Goal: Task Accomplishment & Management: Manage account settings

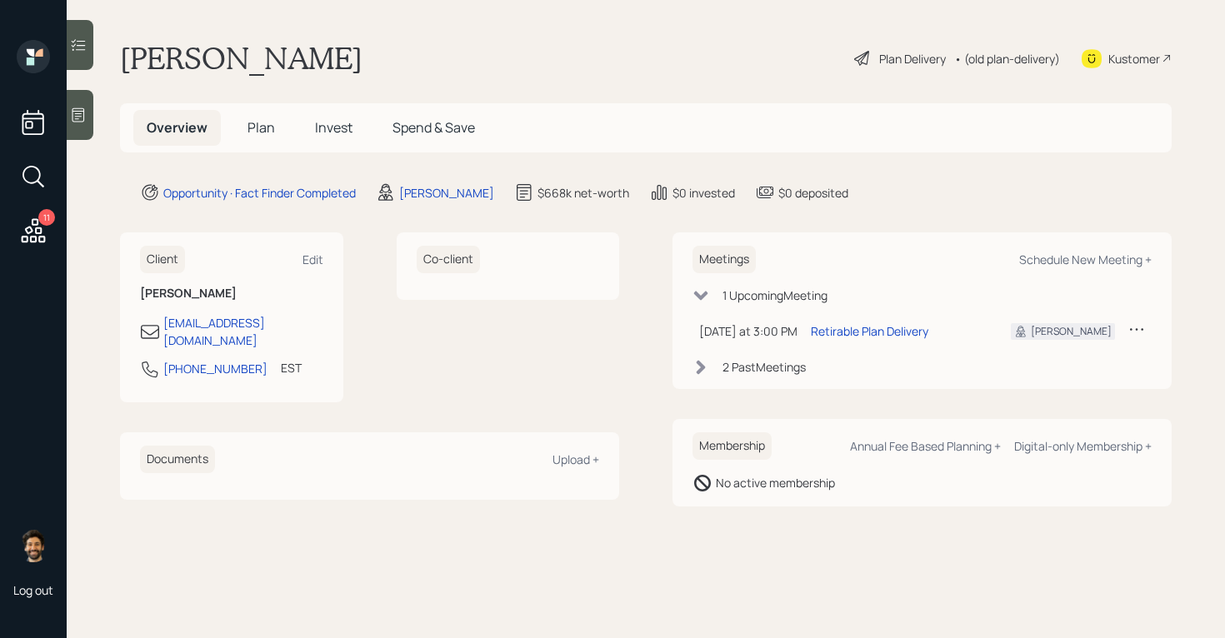
click at [254, 122] on span "Plan" at bounding box center [260, 127] width 27 height 18
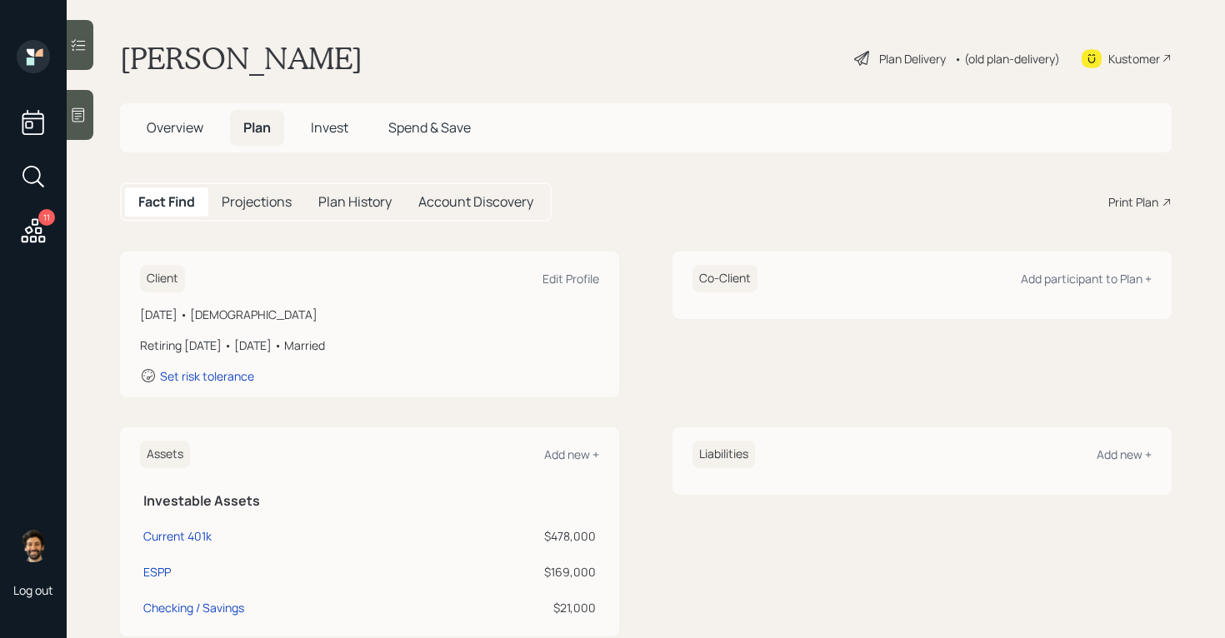
scroll to position [327, 0]
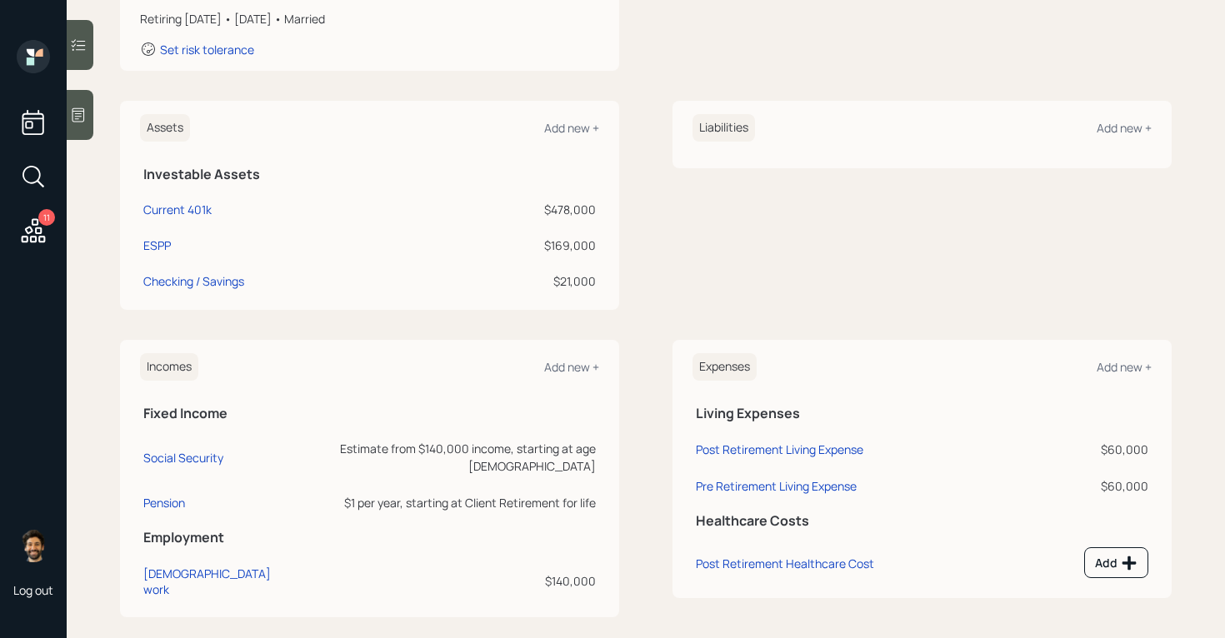
click at [162, 518] on th "Employment" at bounding box center [369, 535] width 459 height 34
click at [153, 495] on div "Pension" at bounding box center [164, 503] width 42 height 16
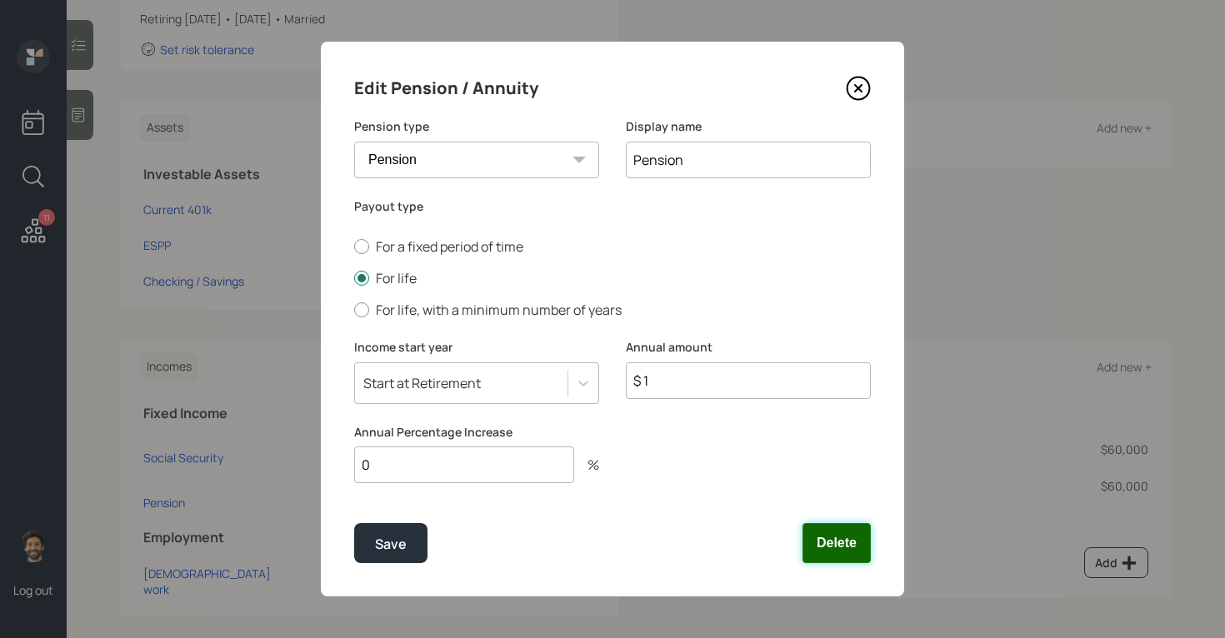
click at [816, 549] on button "Delete" at bounding box center [836, 543] width 68 height 40
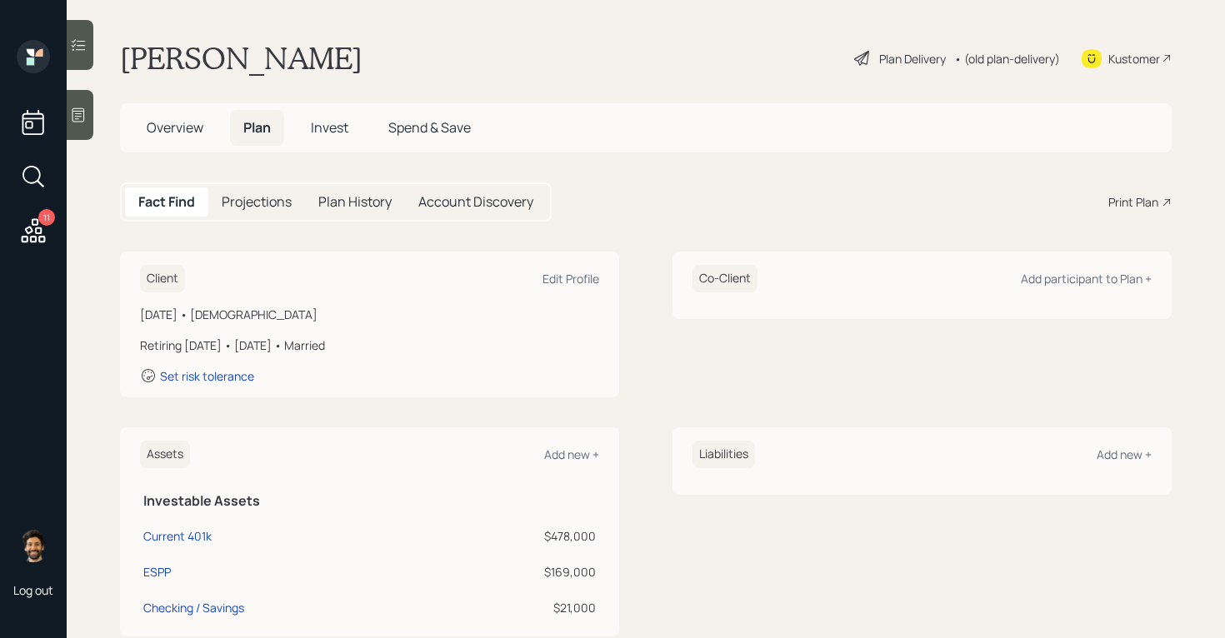
click at [1010, 56] on div "• (old plan-delivery)" at bounding box center [1007, 58] width 106 height 17
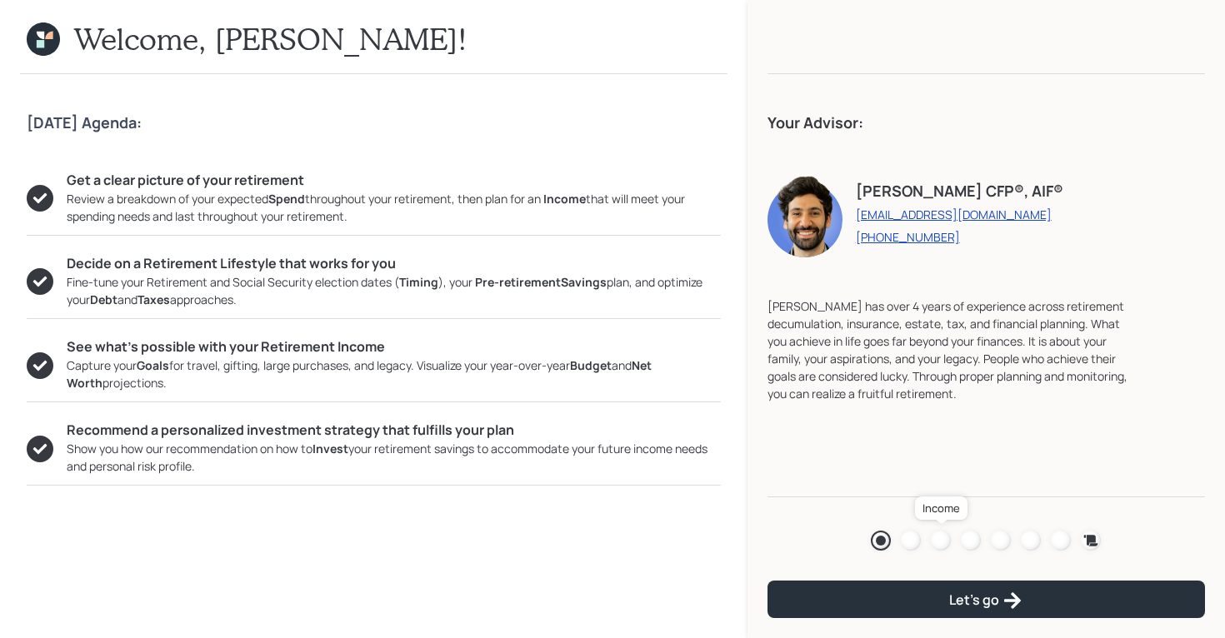
click at [934, 540] on div at bounding box center [941, 541] width 20 height 20
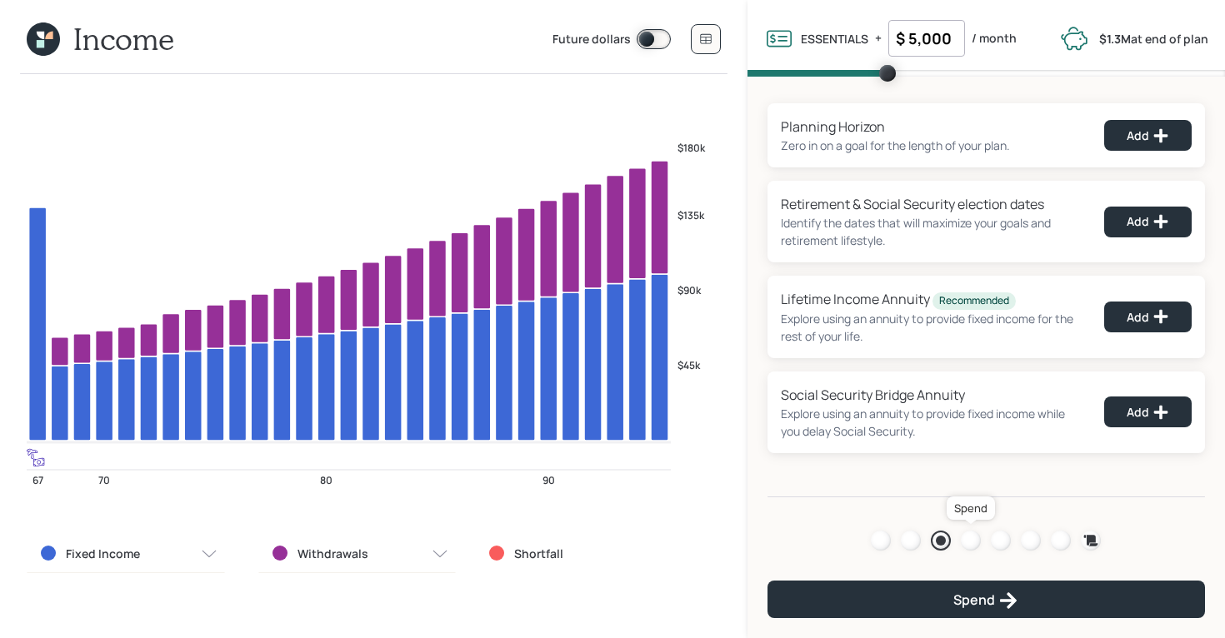
click at [966, 540] on div at bounding box center [970, 541] width 20 height 20
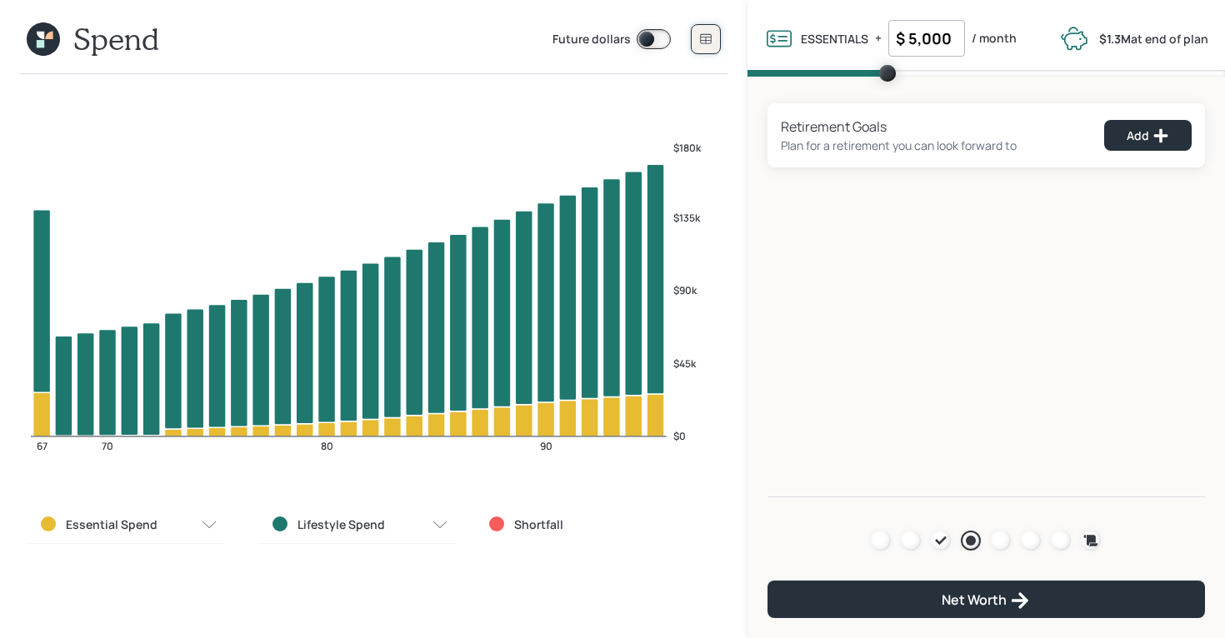
click at [714, 40] on button at bounding box center [706, 39] width 30 height 30
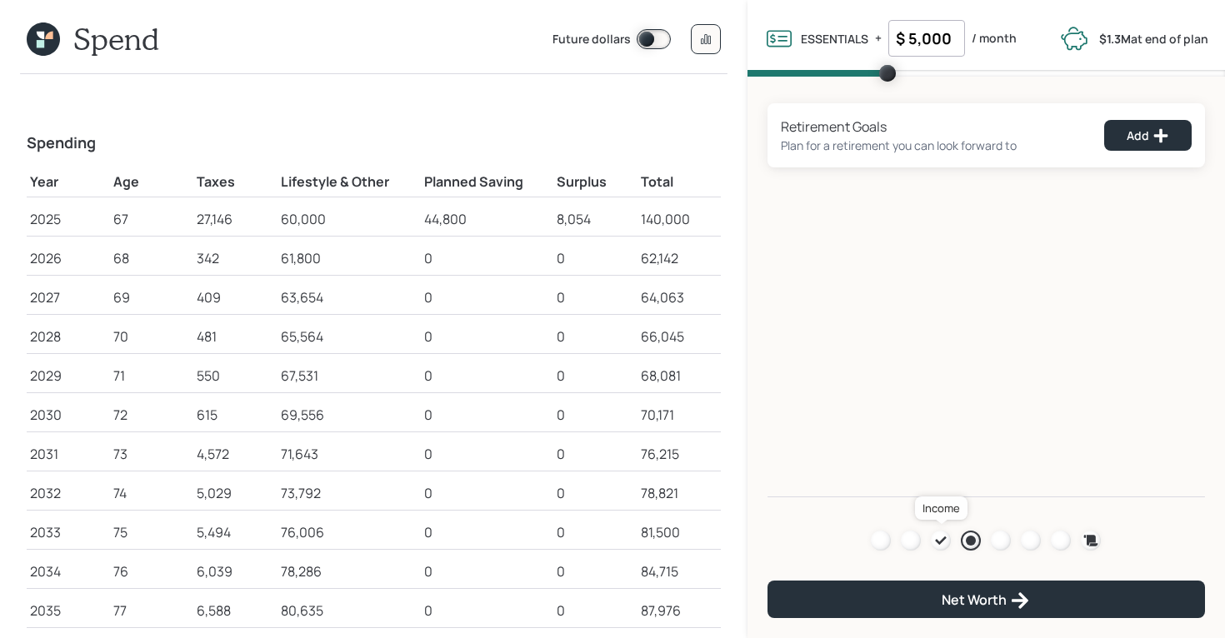
click at [943, 539] on icon at bounding box center [941, 540] width 11 height 8
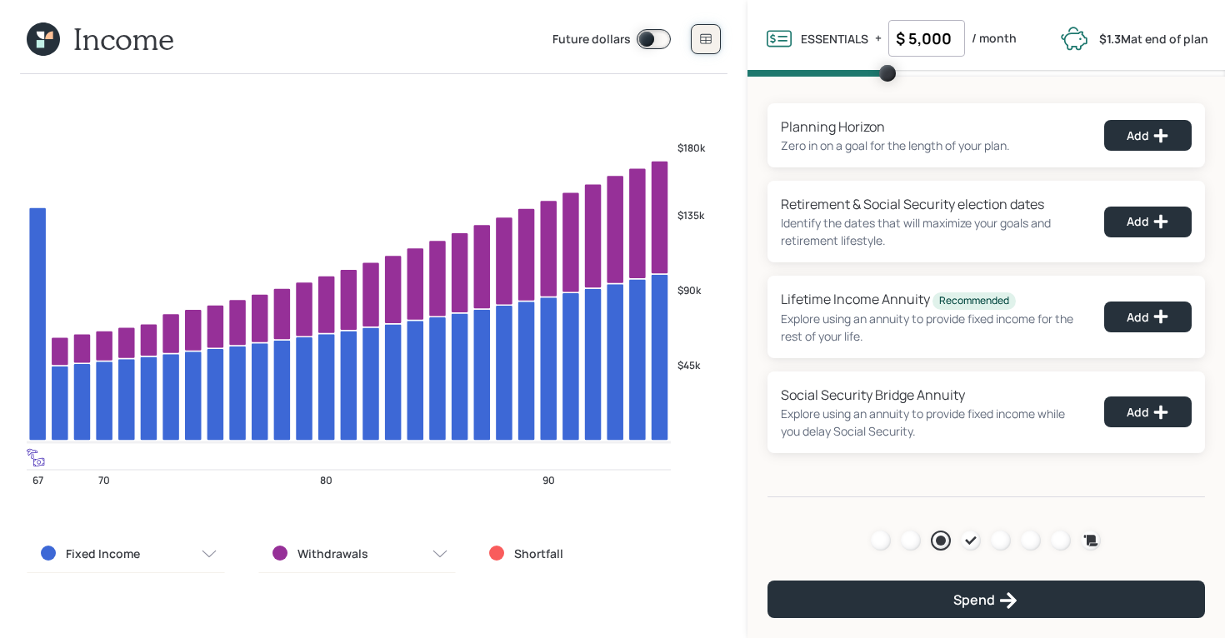
click at [697, 37] on button at bounding box center [706, 39] width 30 height 30
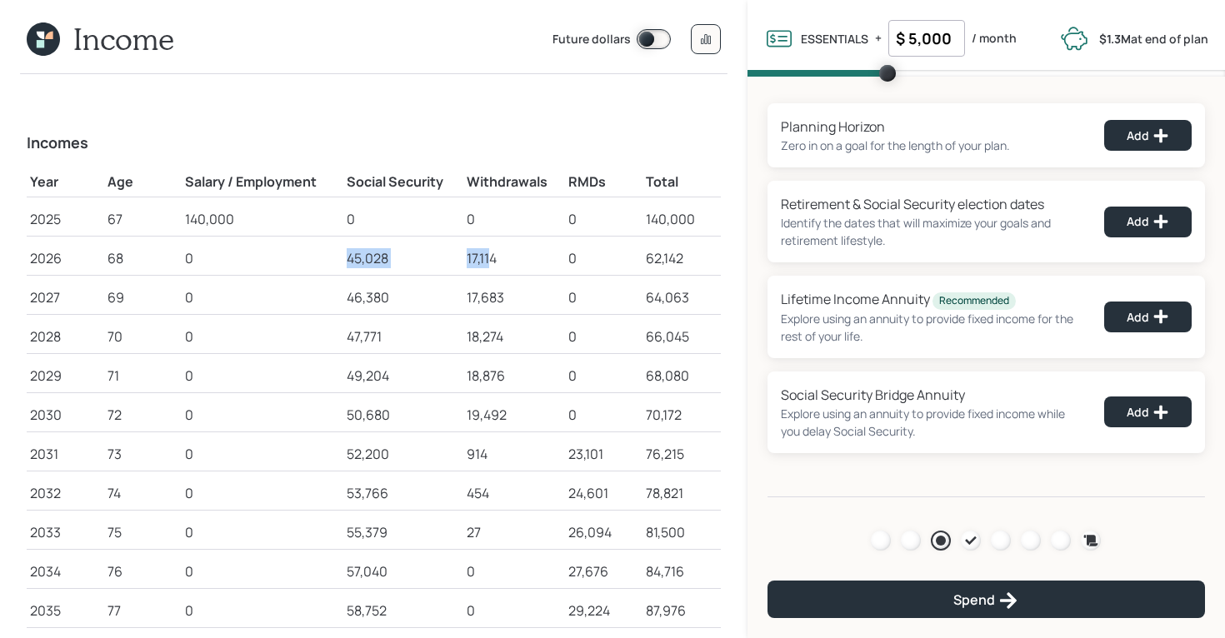
drag, startPoint x: 347, startPoint y: 265, endPoint x: 491, endPoint y: 261, distance: 143.3
click at [492, 262] on tr "2026 68 0 45,028 17,114 0 62,142" at bounding box center [374, 255] width 694 height 39
click at [1087, 538] on icon at bounding box center [1091, 540] width 14 height 11
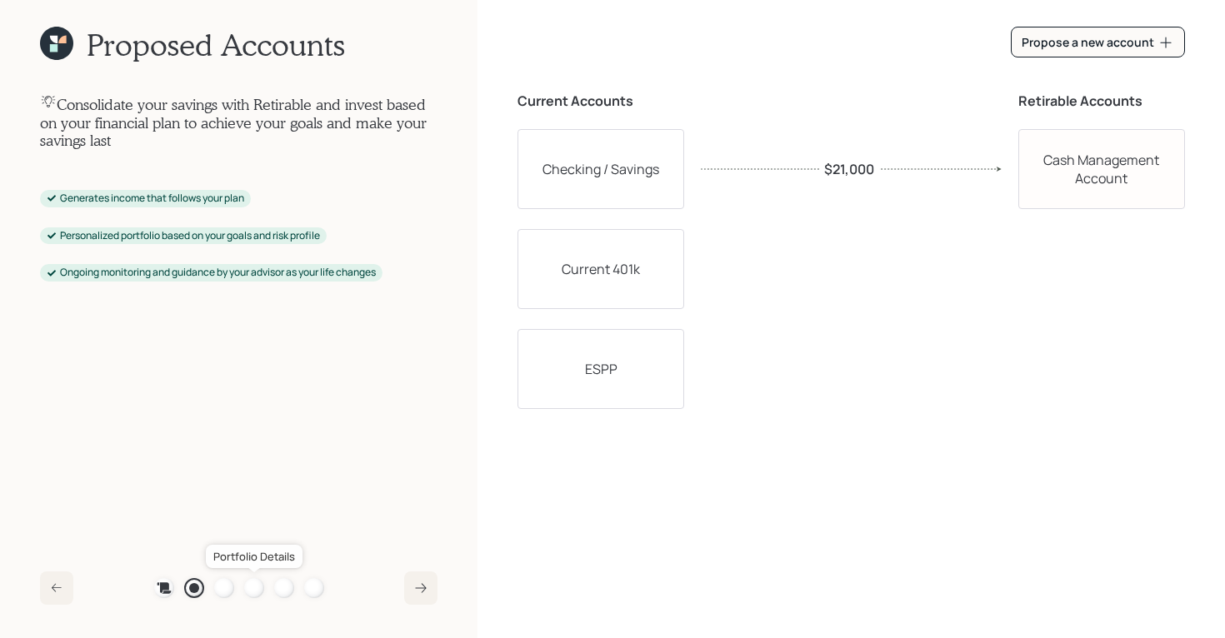
click at [251, 590] on div at bounding box center [254, 588] width 20 height 20
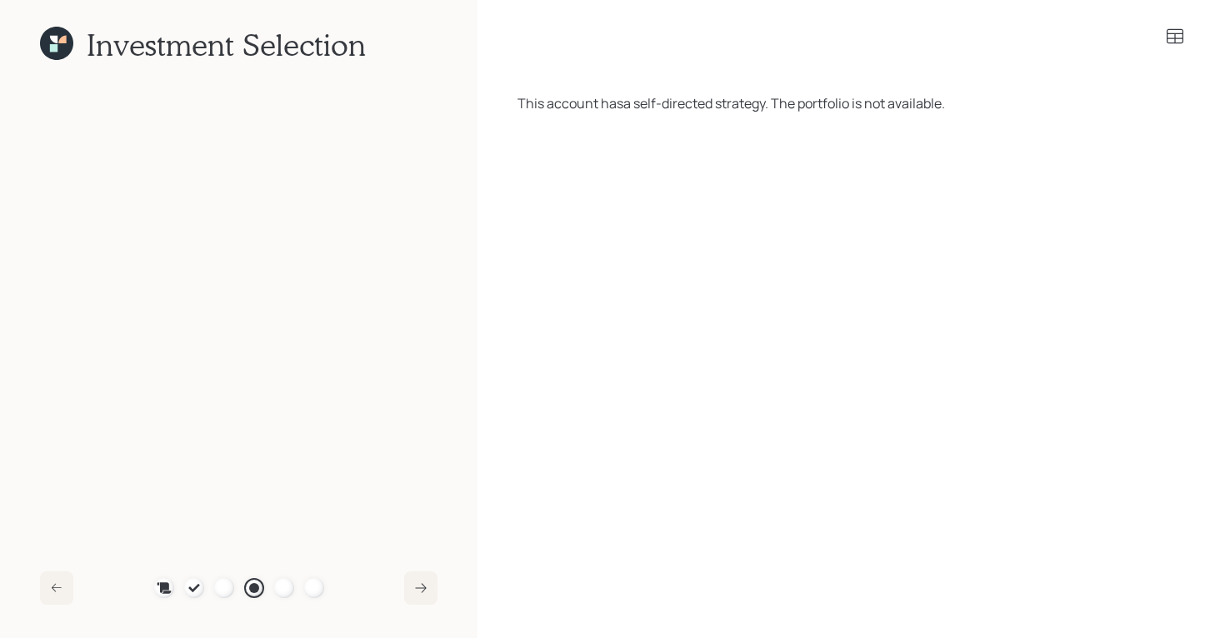
click at [52, 46] on icon at bounding box center [53, 47] width 7 height 7
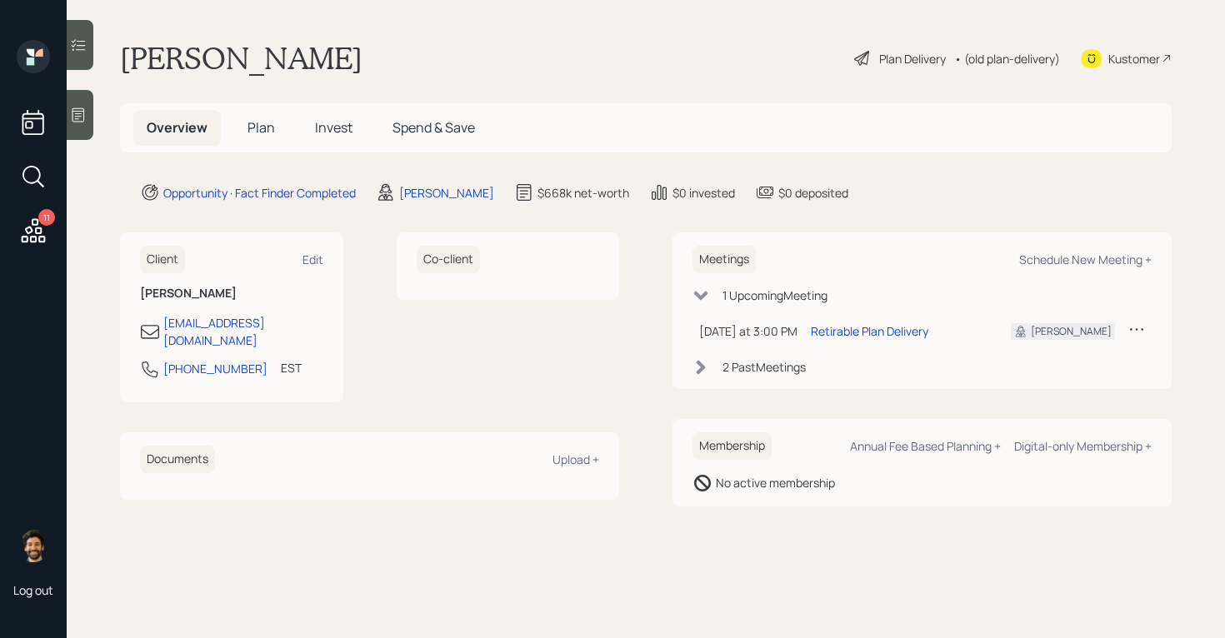
click at [250, 129] on span "Plan" at bounding box center [260, 127] width 27 height 18
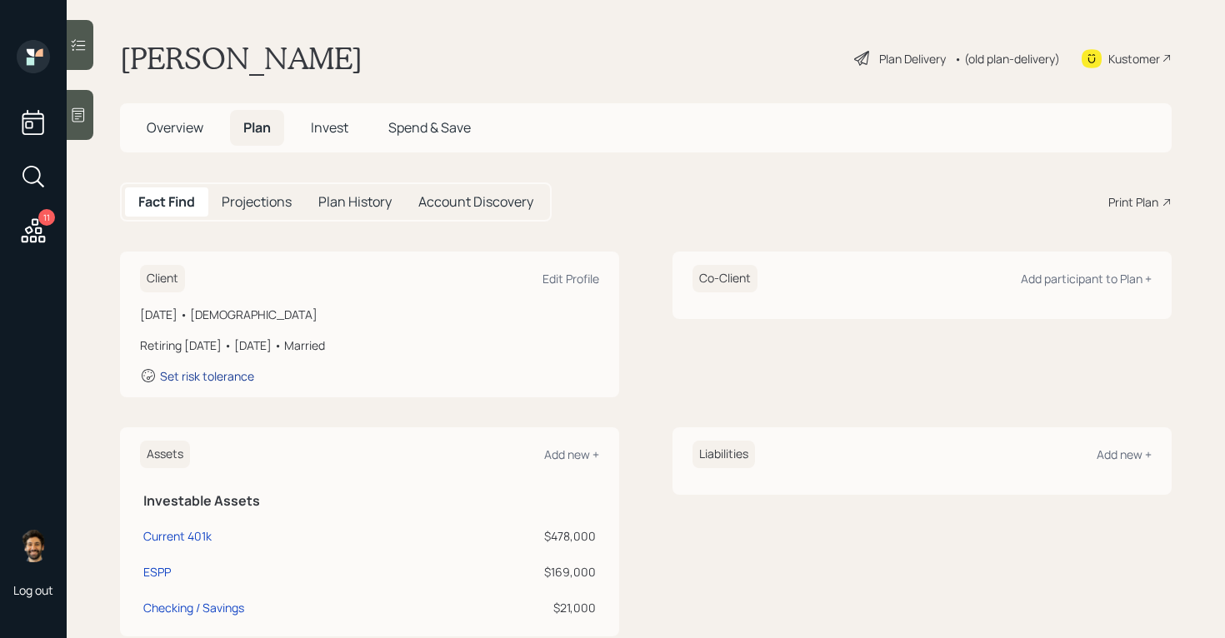
click at [202, 372] on div "Set risk tolerance" at bounding box center [207, 376] width 94 height 16
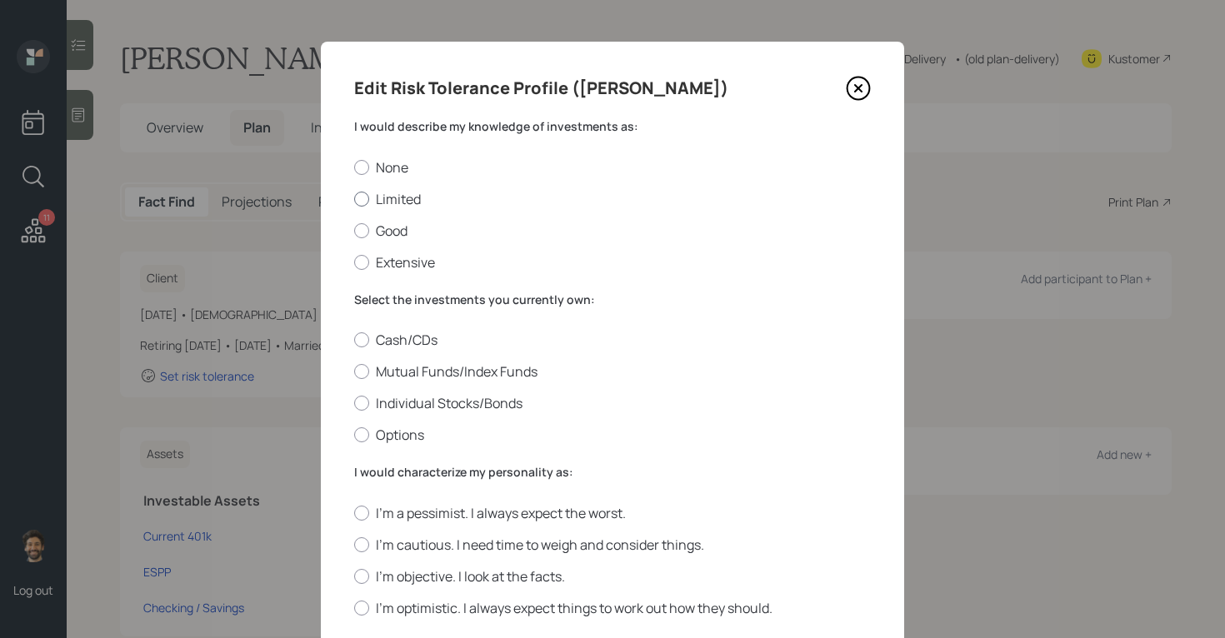
click at [372, 201] on label "Limited" at bounding box center [612, 199] width 516 height 18
click at [354, 199] on input "Limited" at bounding box center [353, 198] width 1 height 1
radio input "true"
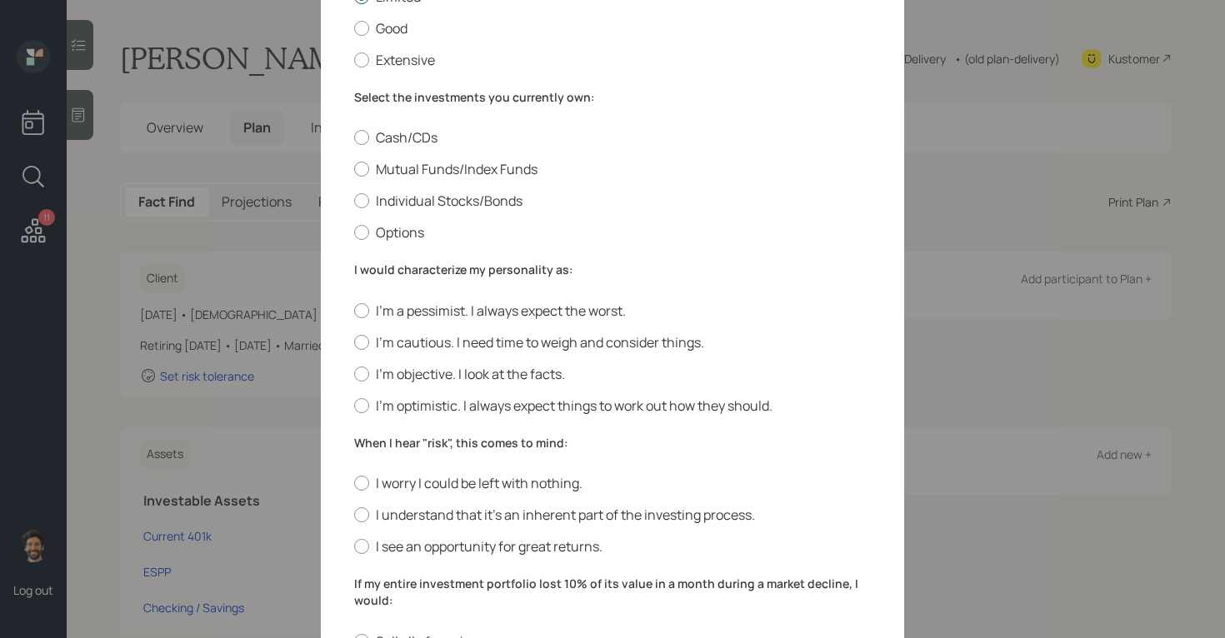
scroll to position [209, 0]
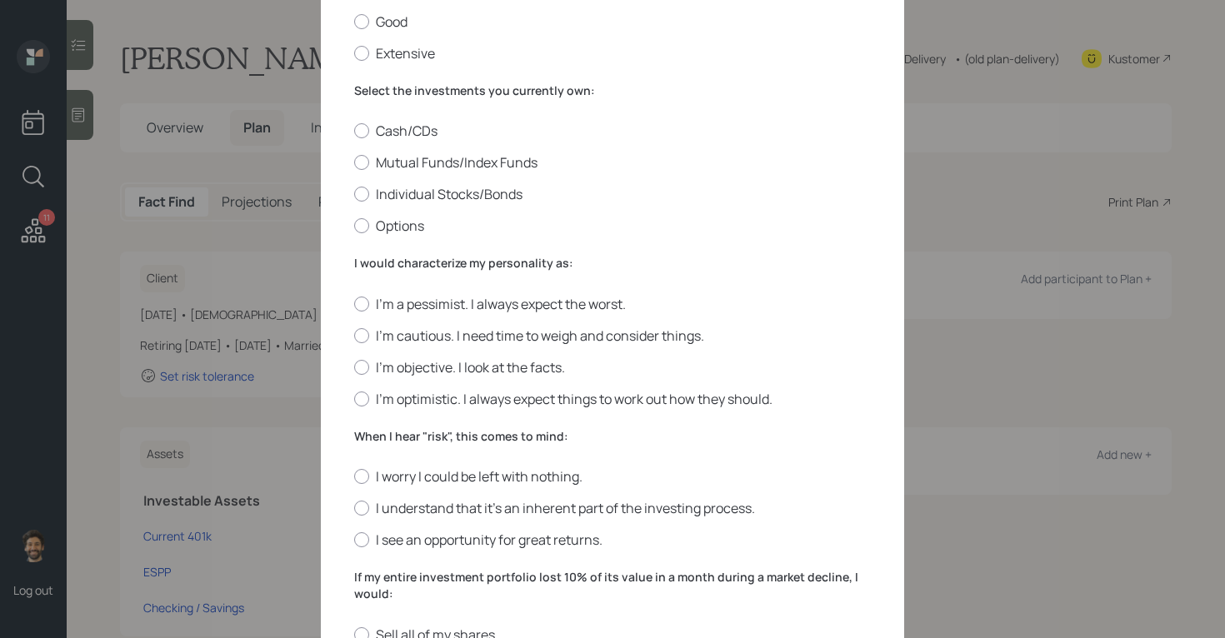
click at [402, 152] on div "Cash/CDs Mutual Funds/Index Funds Individual Stocks/Bonds Options" at bounding box center [612, 178] width 516 height 113
click at [402, 157] on label "Mutual Funds/Index Funds" at bounding box center [612, 162] width 516 height 18
click at [354, 162] on input "Mutual Funds/Index Funds" at bounding box center [353, 162] width 1 height 1
radio input "true"
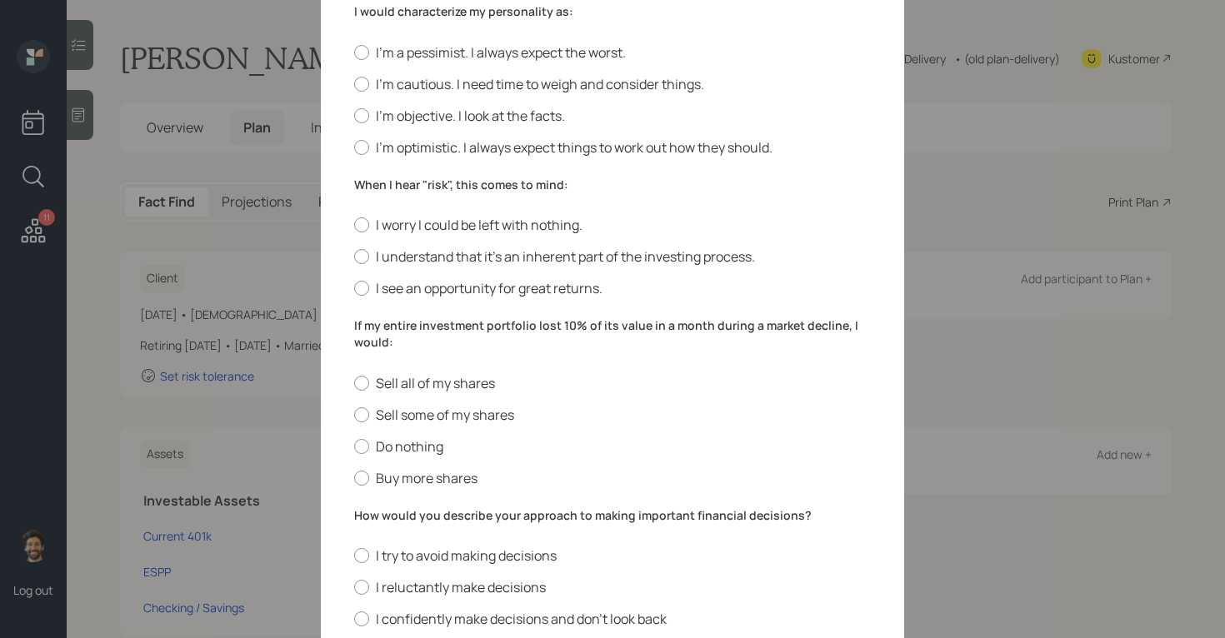
scroll to position [468, 0]
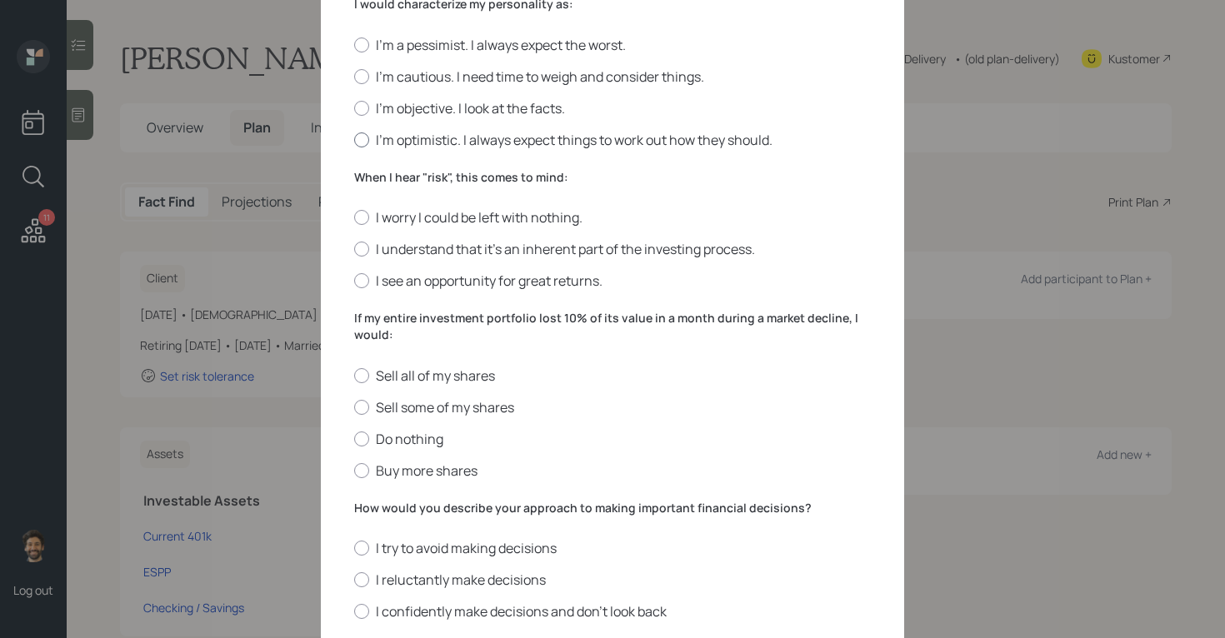
click at [371, 141] on label "I'm optimistic. I always expect things to work out how they should." at bounding box center [612, 140] width 516 height 18
click at [354, 140] on input "I'm optimistic. I always expect things to work out how they should." at bounding box center [353, 139] width 1 height 1
radio input "true"
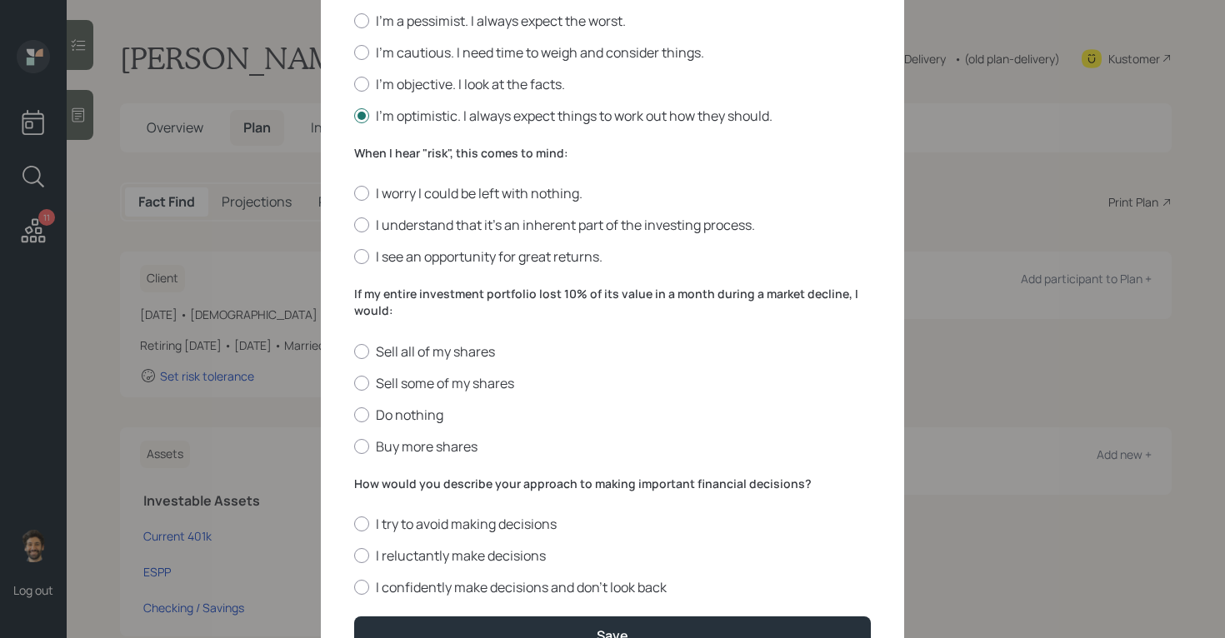
scroll to position [479, 0]
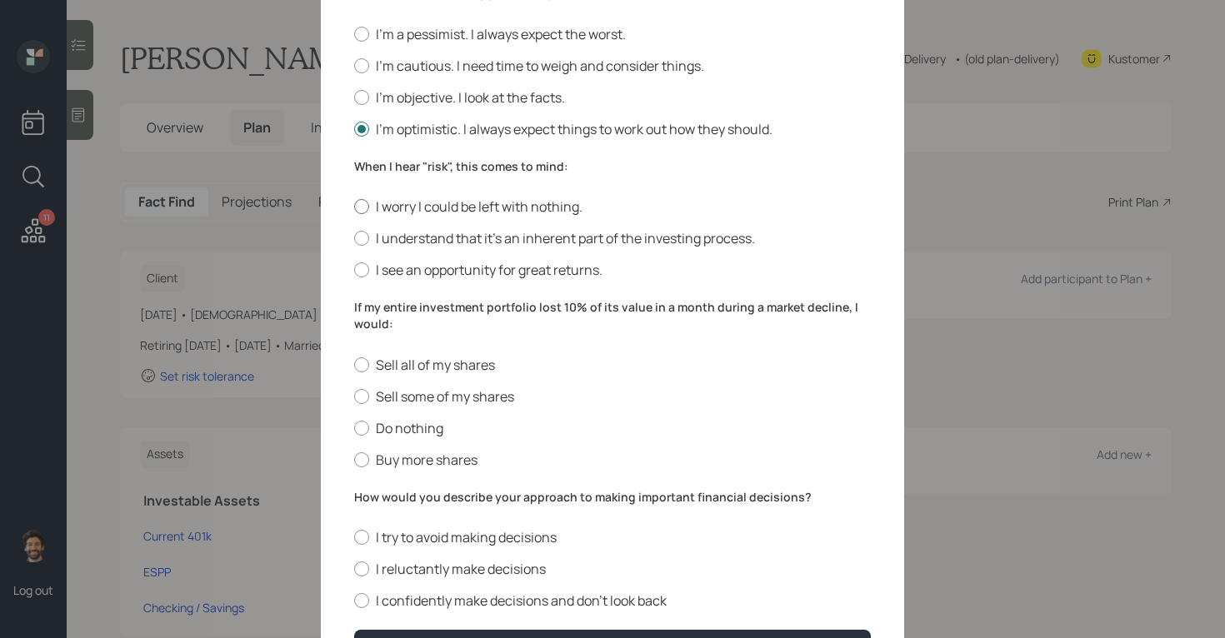
click at [373, 206] on label "I worry I could be left with nothing." at bounding box center [612, 206] width 516 height 18
click at [354, 207] on input "I worry I could be left with nothing." at bounding box center [353, 207] width 1 height 1
radio input "true"
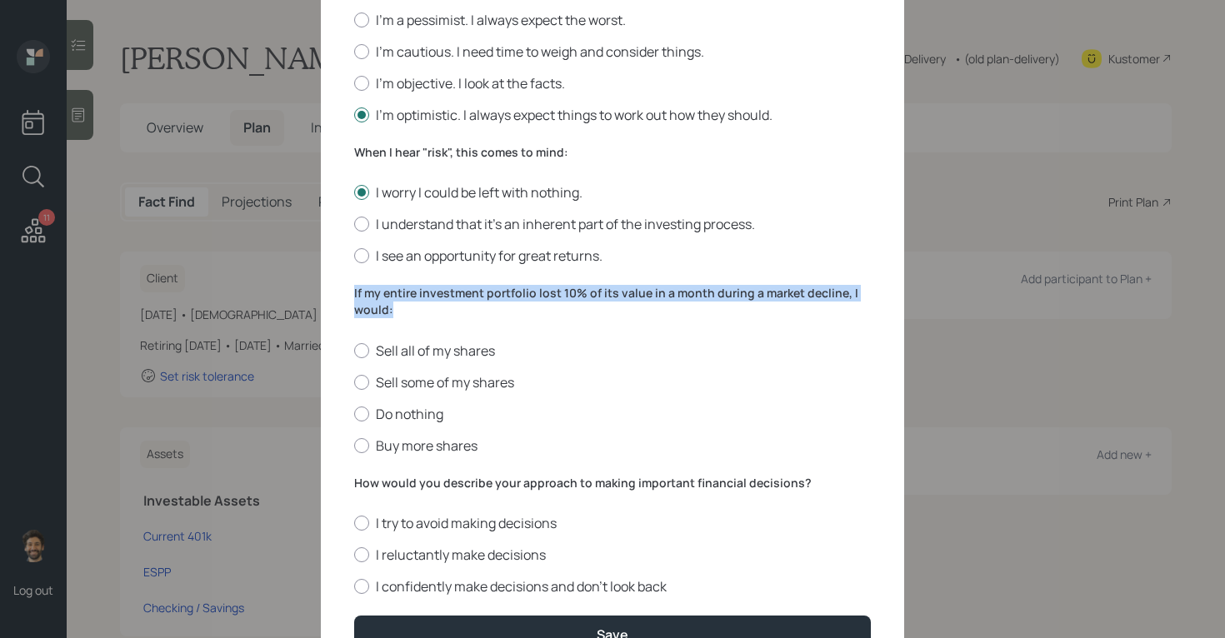
drag, startPoint x: 392, startPoint y: 306, endPoint x: 348, endPoint y: 296, distance: 44.5
click at [348, 296] on div "Edit Risk Tolerance Profile (Theresa) I would describe my knowledge of investme…" at bounding box center [612, 116] width 583 height 1137
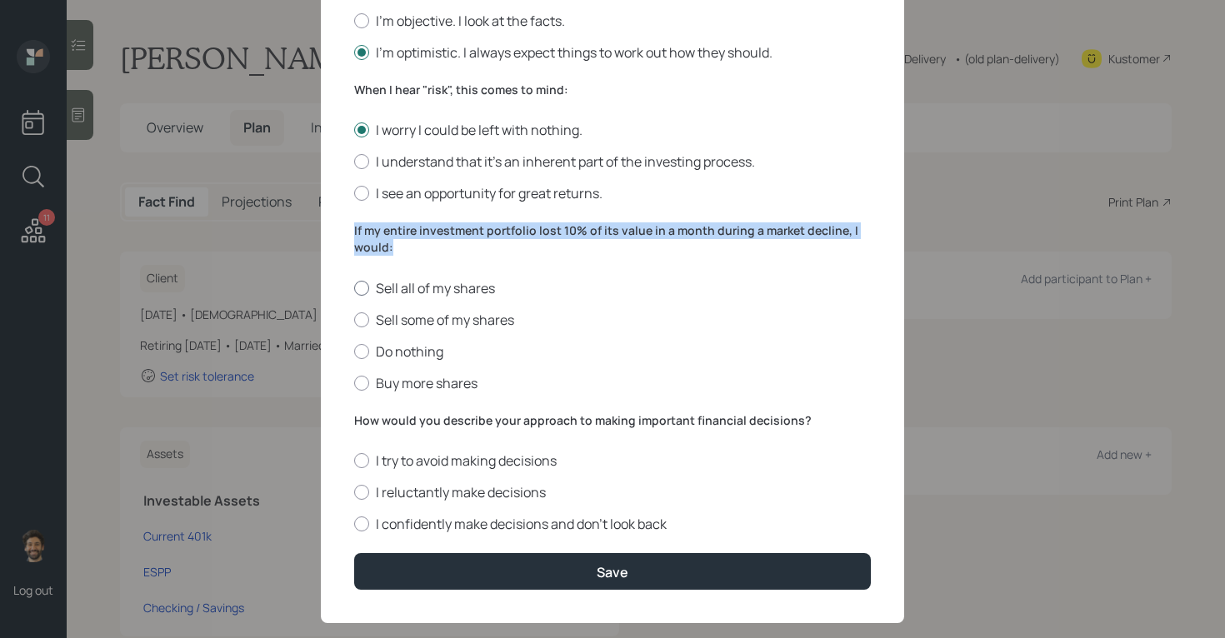
scroll to position [582, 0]
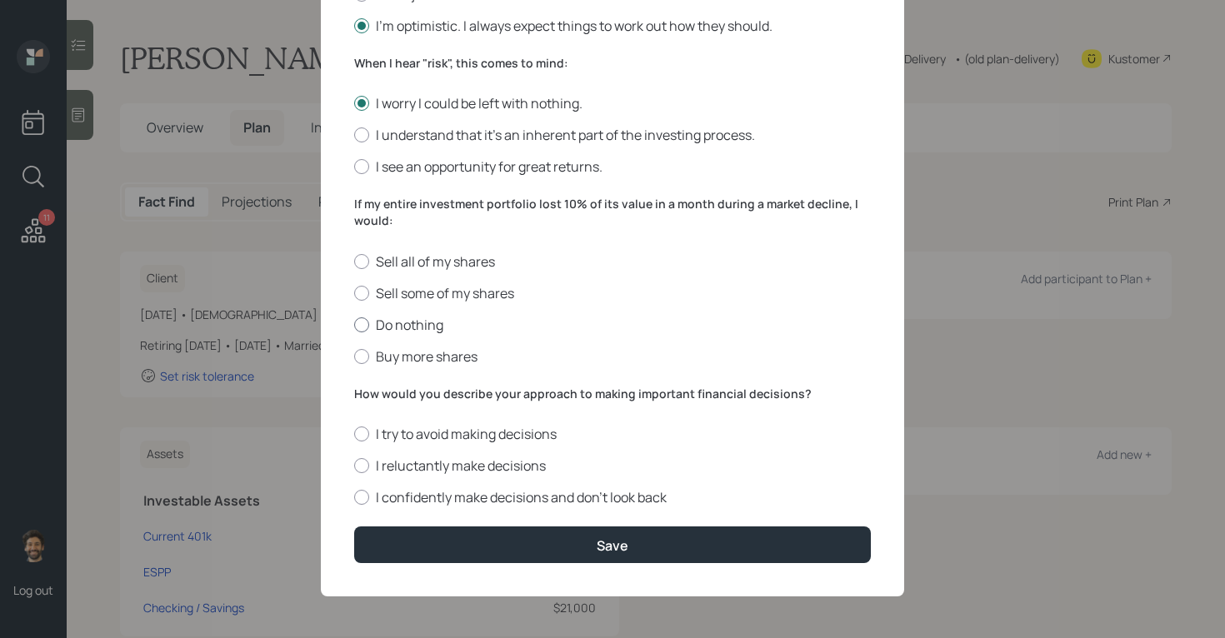
click at [385, 322] on label "Do nothing" at bounding box center [612, 325] width 516 height 18
click at [354, 324] on input "Do nothing" at bounding box center [353, 324] width 1 height 1
radio input "true"
click at [402, 389] on label "How would you describe your approach to making important financial decisions?" at bounding box center [612, 394] width 516 height 17
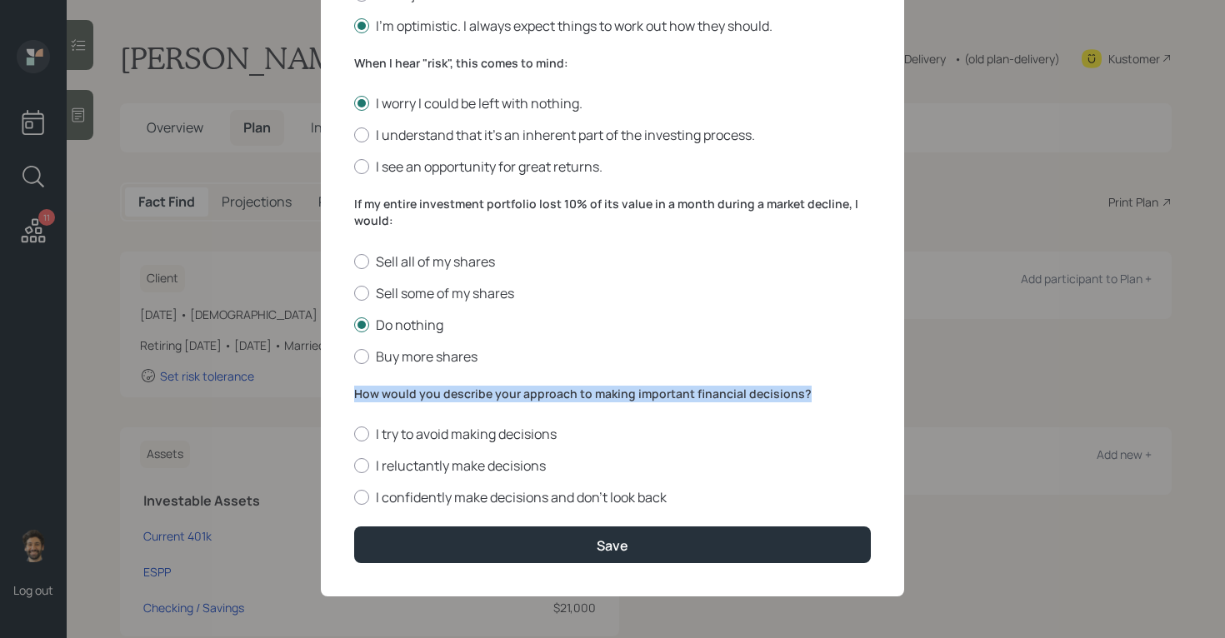
click at [402, 389] on label "How would you describe your approach to making important financial decisions?" at bounding box center [612, 394] width 516 height 17
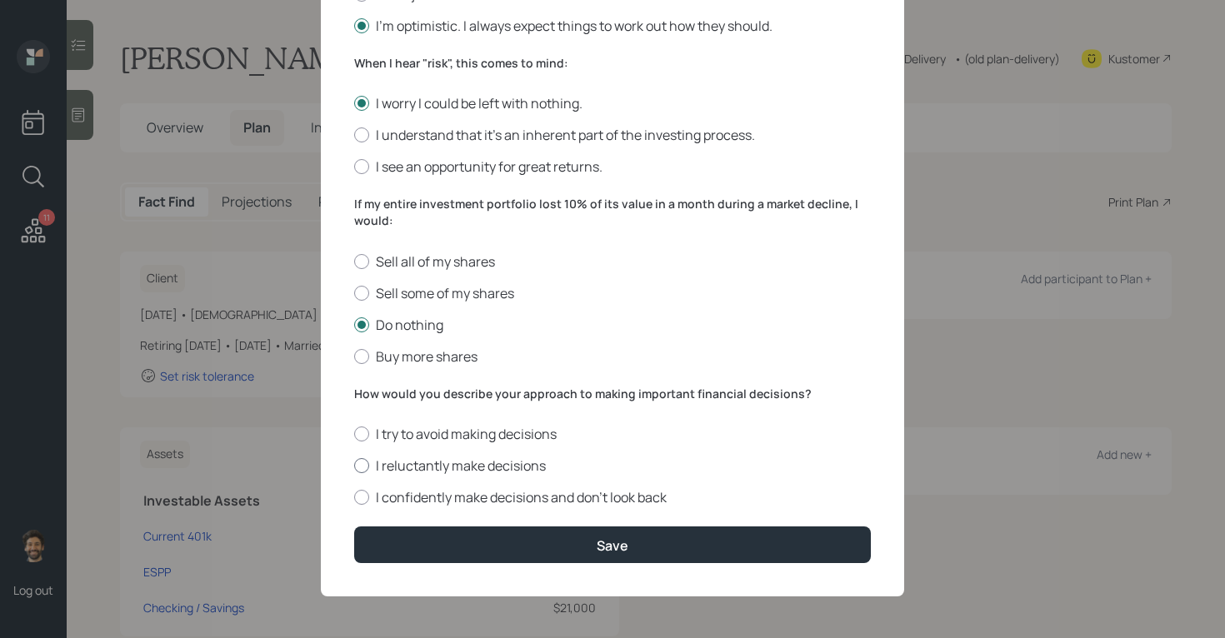
click at [378, 462] on label "I reluctantly make decisions" at bounding box center [612, 466] width 516 height 18
click at [354, 466] on input "I reluctantly make decisions" at bounding box center [353, 466] width 1 height 1
radio input "true"
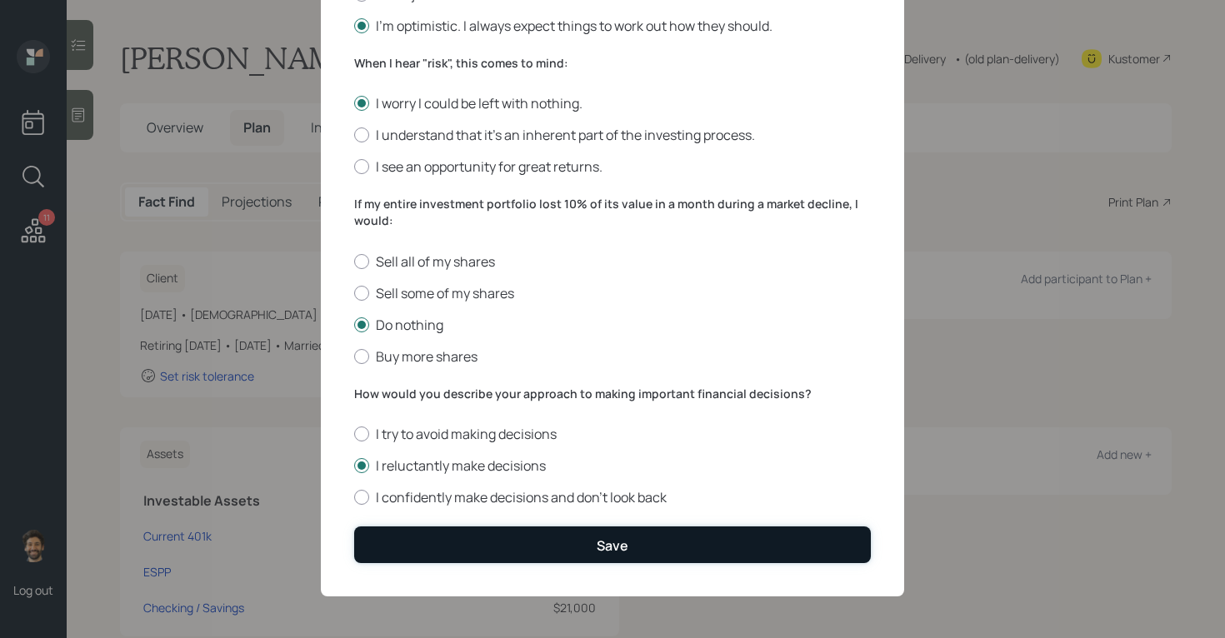
click at [384, 541] on button "Save" at bounding box center [612, 544] width 516 height 36
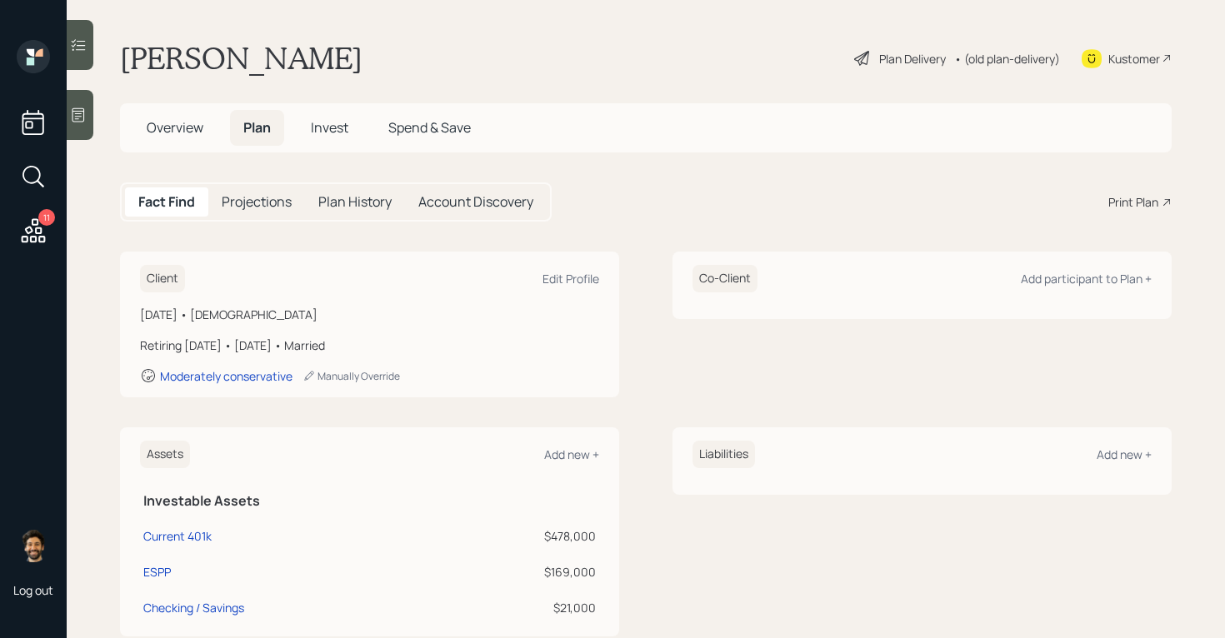
click at [327, 137] on h5 "Invest" at bounding box center [329, 128] width 64 height 36
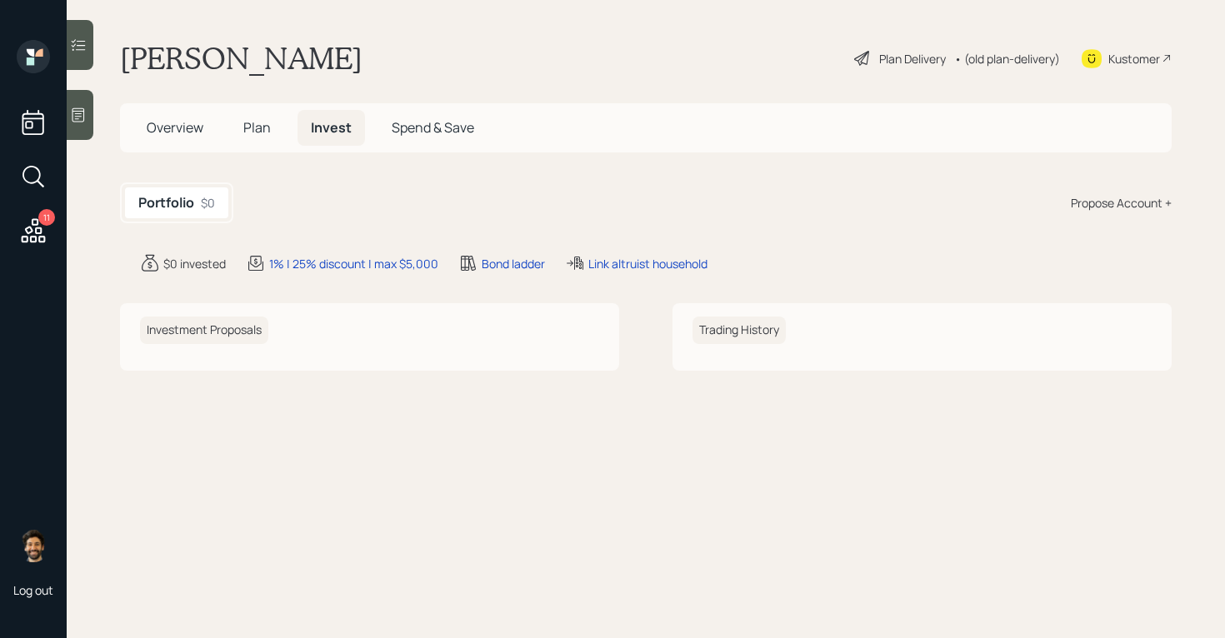
click at [1109, 199] on div "Propose Account +" at bounding box center [1120, 202] width 101 height 17
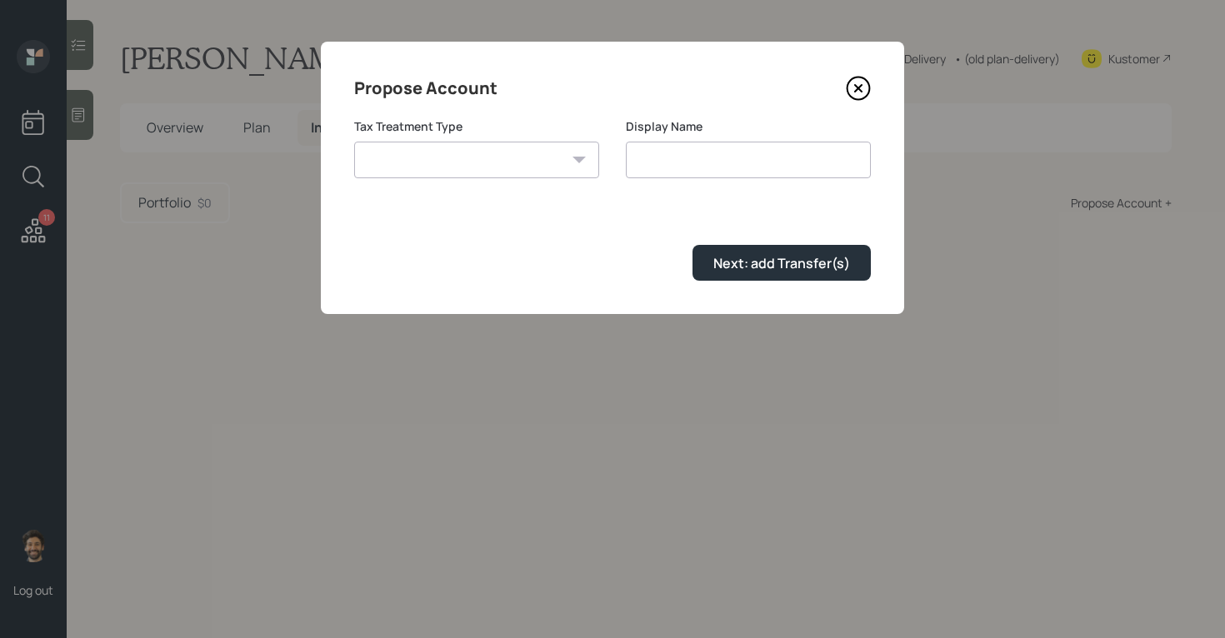
click at [550, 168] on select "Roth Taxable Traditional" at bounding box center [476, 160] width 245 height 37
select select "traditional"
click at [354, 142] on select "Roth Taxable Traditional" at bounding box center [476, 160] width 245 height 37
type input "Traditional"
click at [753, 272] on div "Next: add Transfer(s)" at bounding box center [781, 263] width 137 height 18
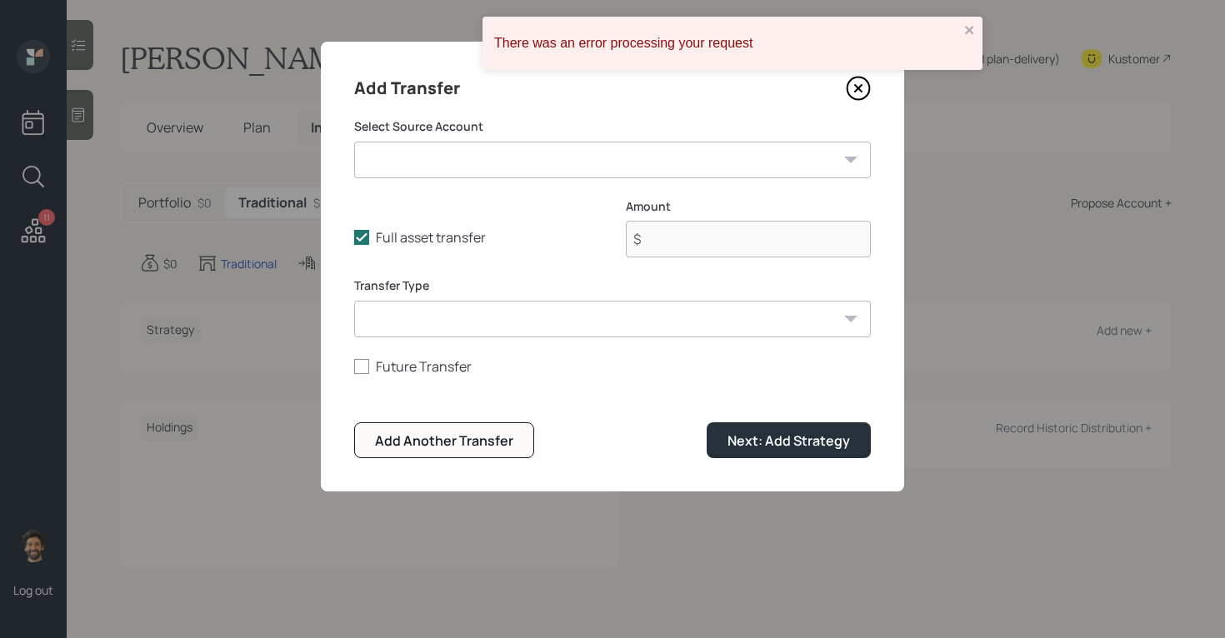
click at [466, 163] on select "Current 401k ($478,000 | 401(k)) ESPP ($169,000 | Taxable Investment) Checking …" at bounding box center [612, 160] width 516 height 37
select select "9bb83d49-6fb1-4469-abba-475e8833e7a4"
click at [354, 142] on select "Current 401k ($478,000 | 401(k)) ESPP ($169,000 | Taxable Investment) Checking …" at bounding box center [612, 160] width 516 height 37
type input "$ 478,000"
click at [416, 327] on select "ACAT Transfer Non ACAT Transfer Capitalize Rollover Rollover Deposit" at bounding box center [612, 319] width 516 height 37
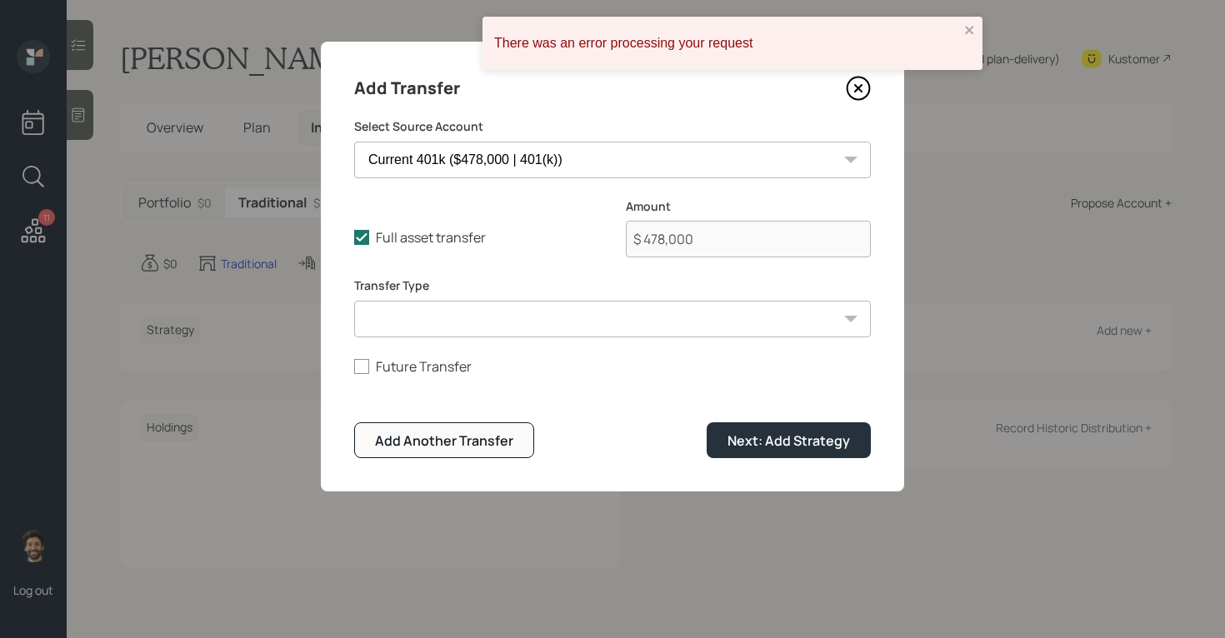
select select "acat_transfer"
click at [354, 301] on select "ACAT Transfer Non ACAT Transfer Capitalize Rollover Rollover Deposit" at bounding box center [612, 319] width 516 height 37
click at [757, 451] on button "Next: Add Strategy" at bounding box center [788, 440] width 164 height 36
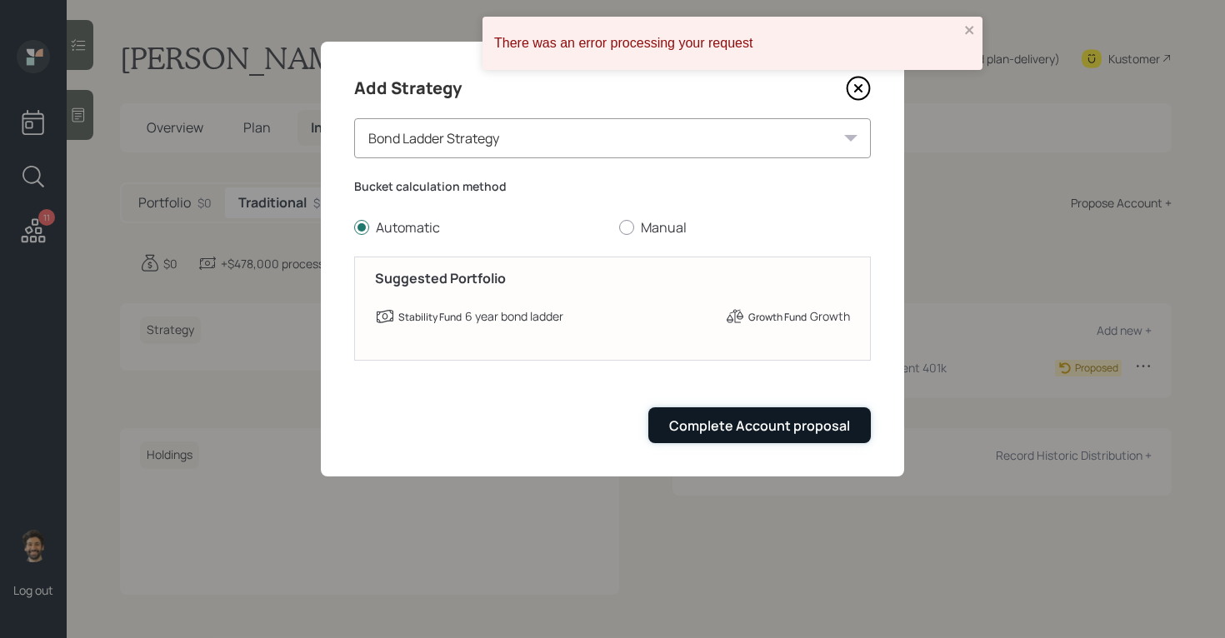
click at [766, 431] on div "Complete Account proposal" at bounding box center [759, 426] width 181 height 18
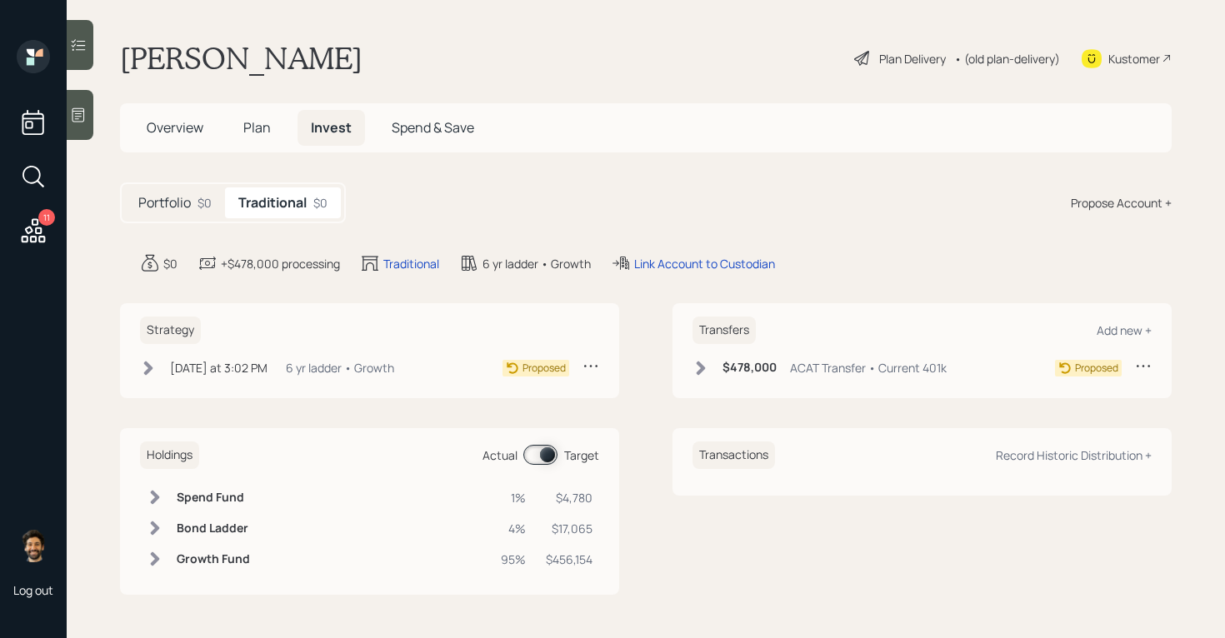
click at [981, 61] on div "• (old plan-delivery)" at bounding box center [1007, 58] width 106 height 17
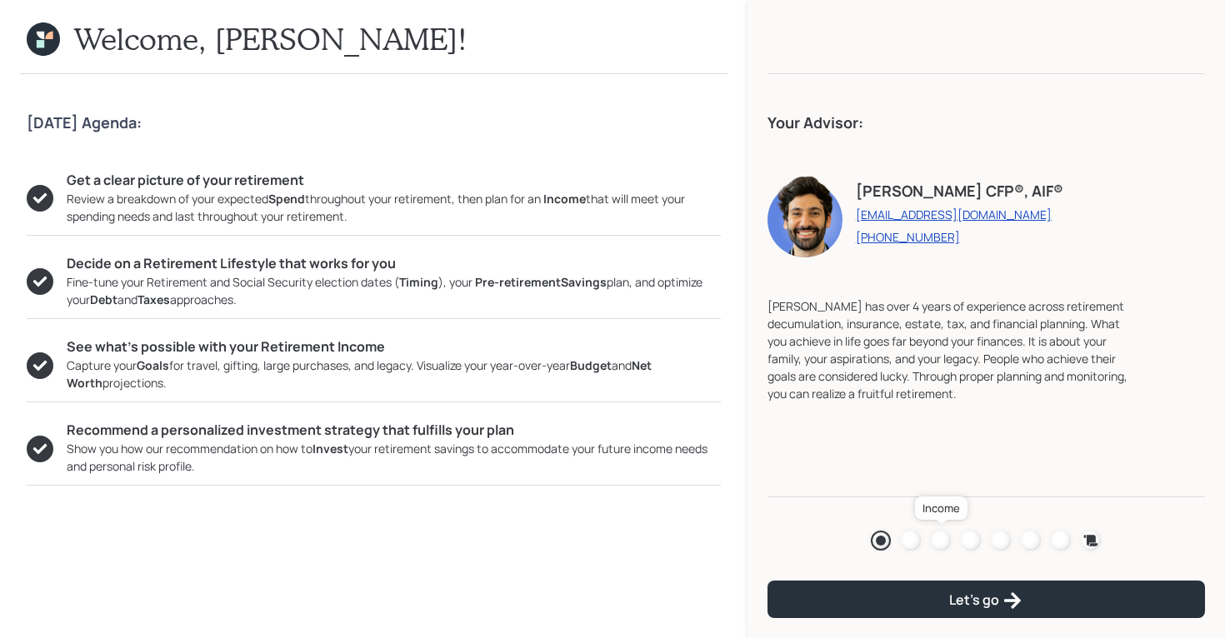
click at [942, 537] on div at bounding box center [941, 541] width 20 height 20
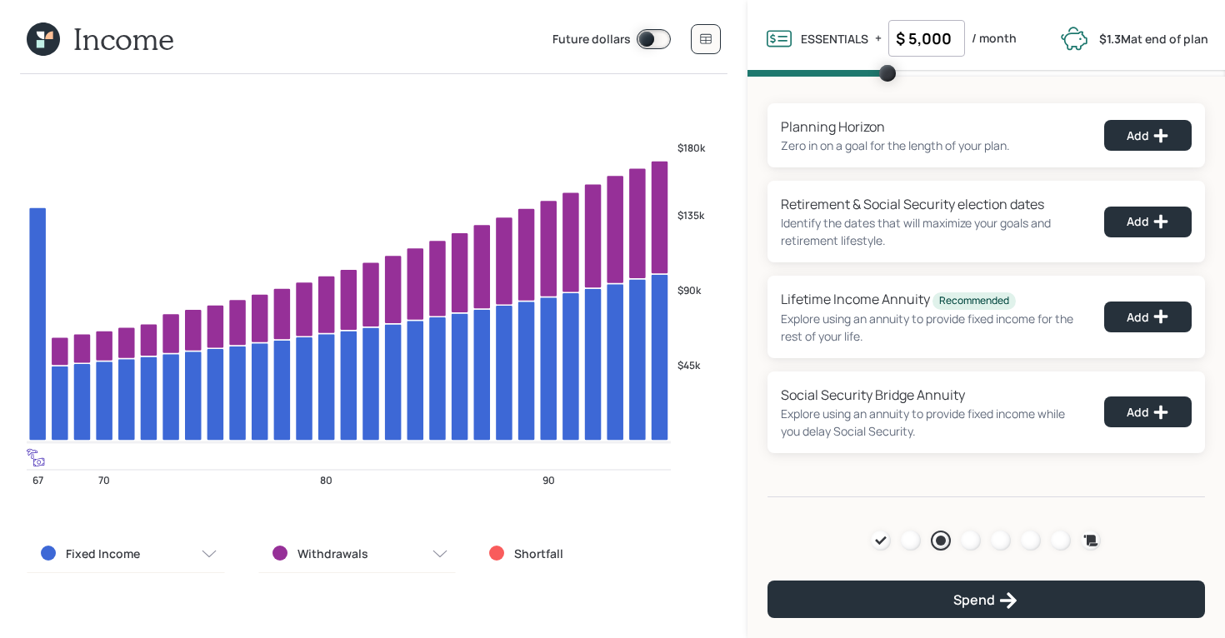
click at [649, 42] on span at bounding box center [653, 39] width 34 height 20
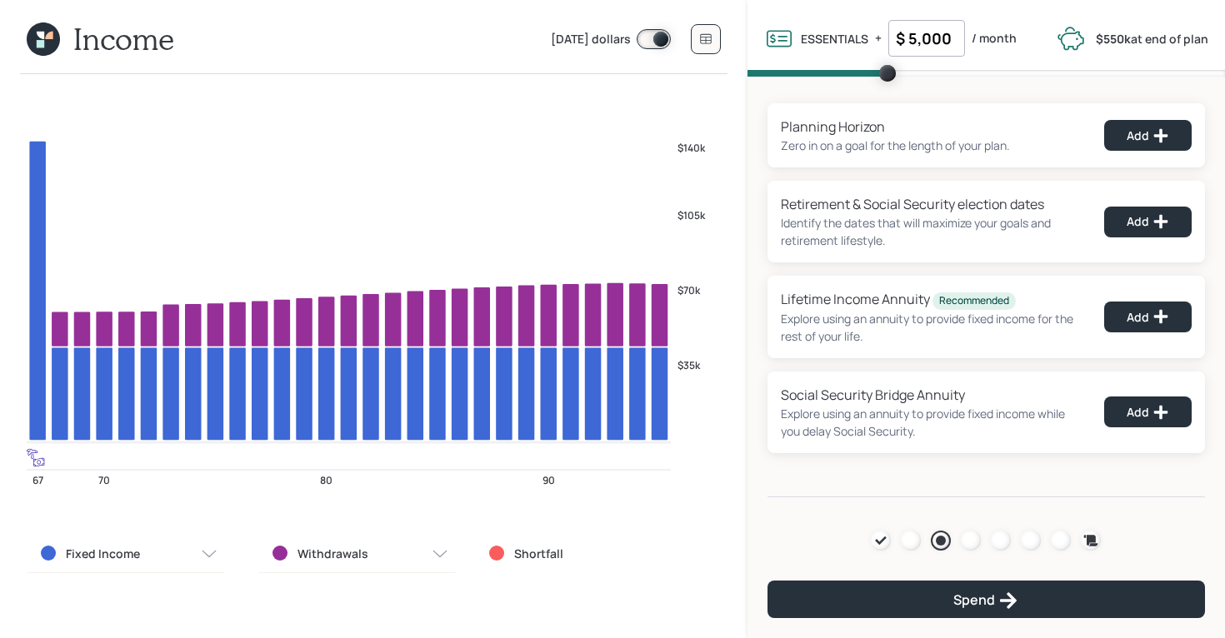
click at [661, 35] on span at bounding box center [653, 39] width 34 height 20
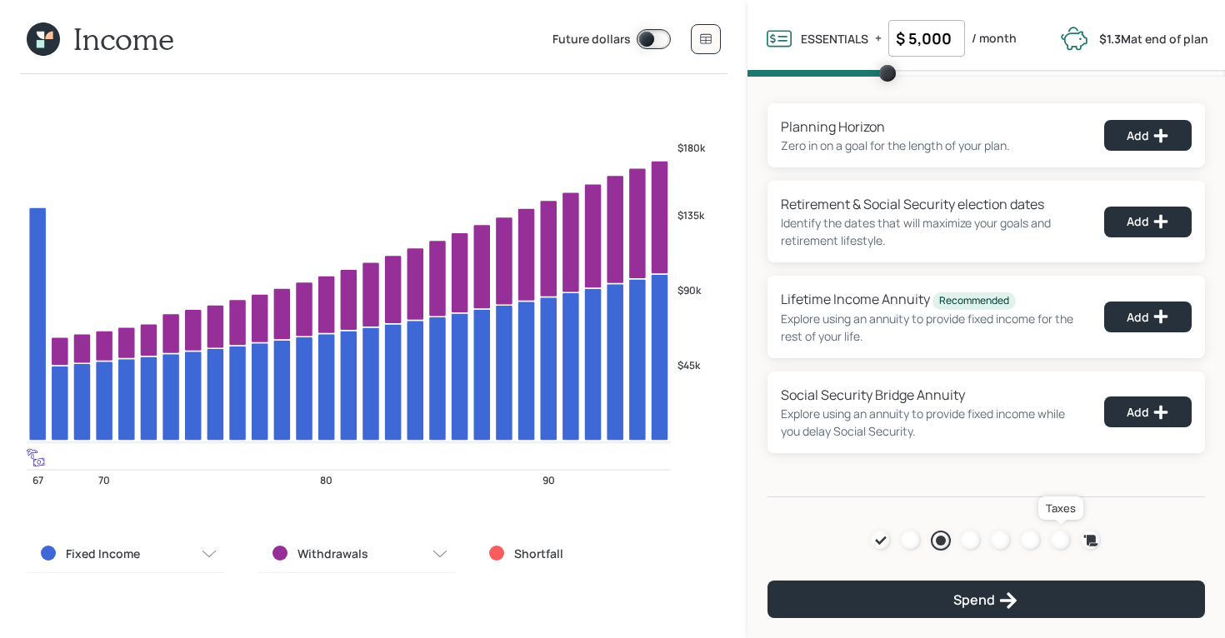
click at [1059, 543] on div at bounding box center [1060, 541] width 20 height 20
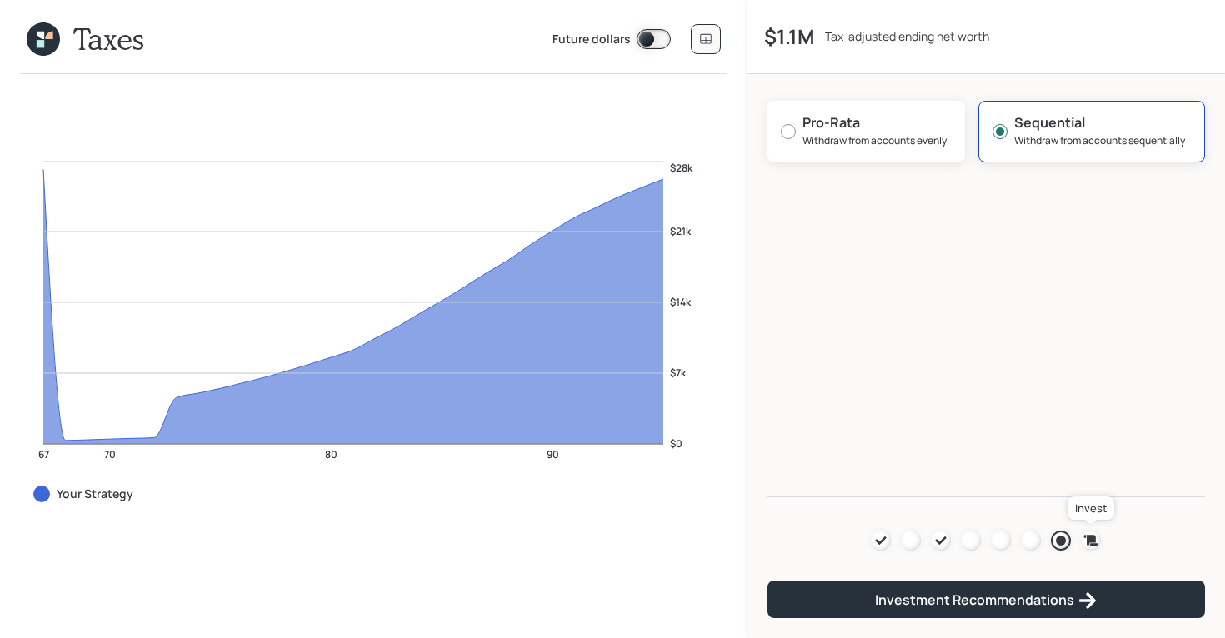
click at [1088, 545] on icon at bounding box center [1090, 540] width 17 height 17
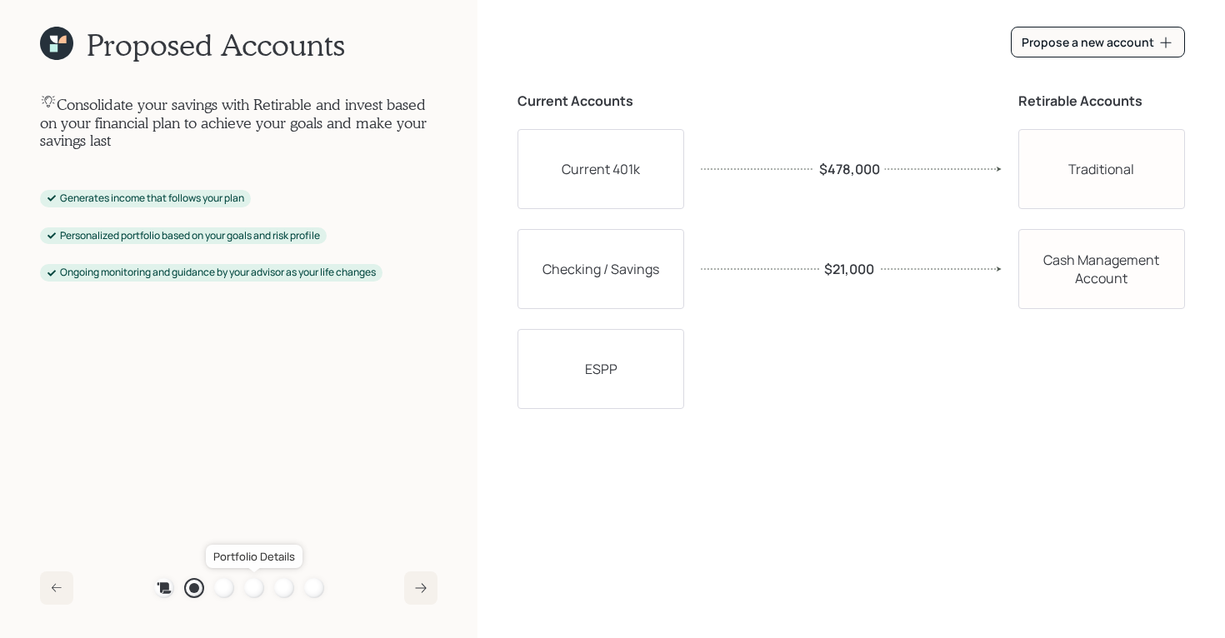
click at [257, 588] on div at bounding box center [254, 588] width 20 height 20
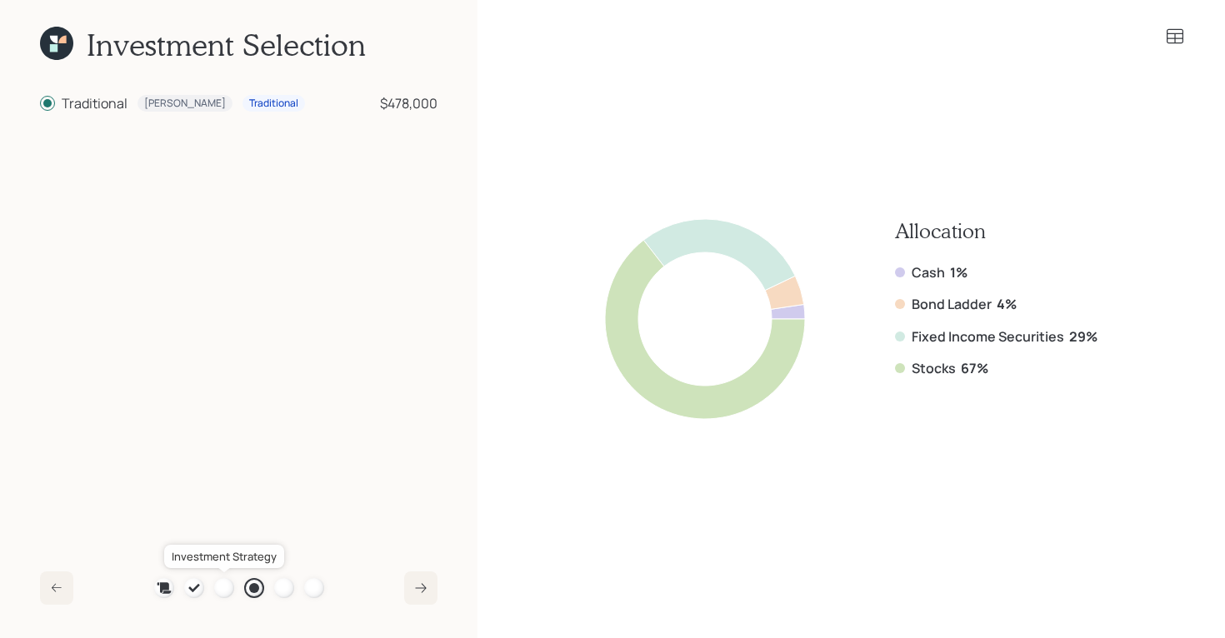
click at [222, 590] on div at bounding box center [224, 588] width 20 height 20
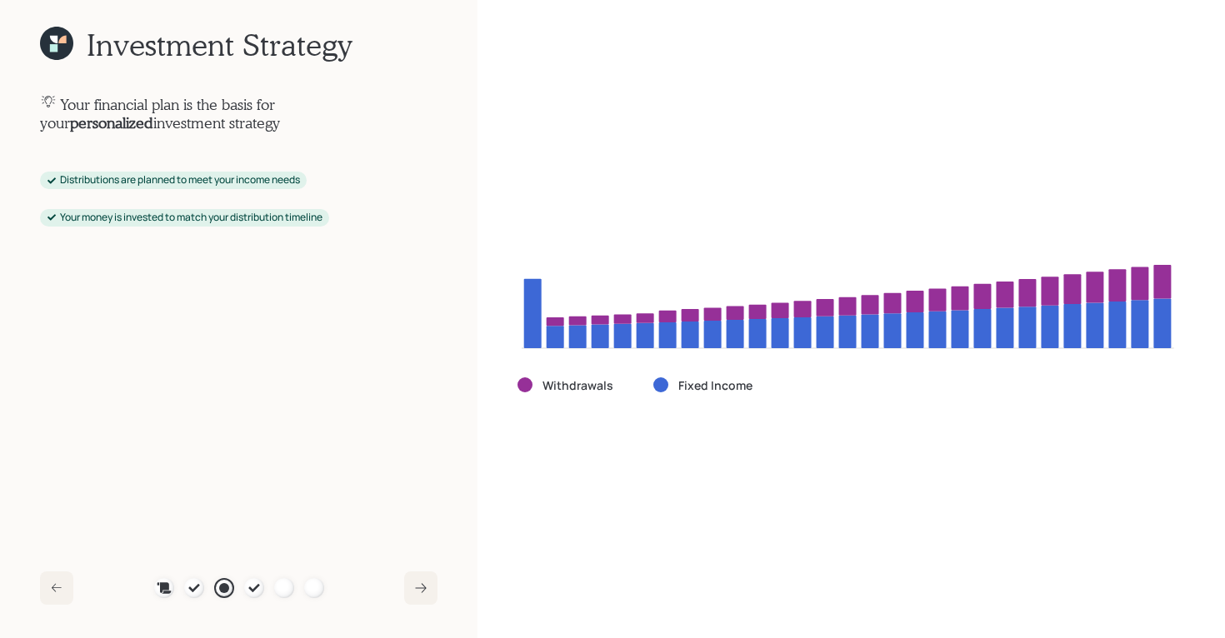
click at [56, 51] on icon at bounding box center [53, 47] width 7 height 7
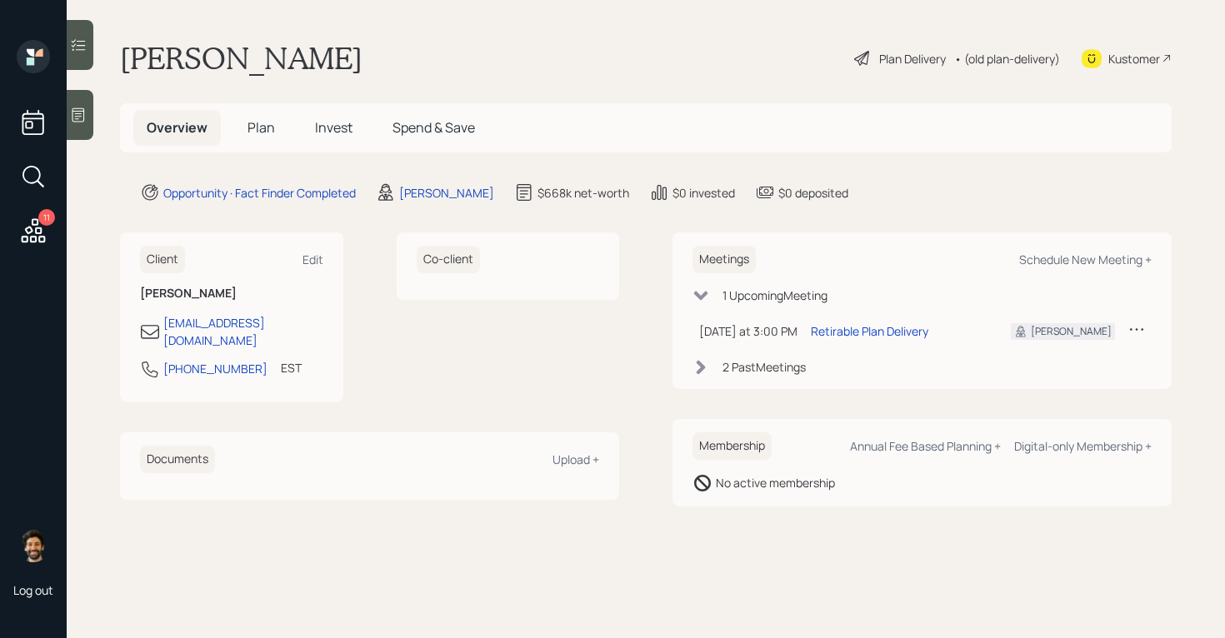
click at [260, 127] on span "Plan" at bounding box center [260, 127] width 27 height 18
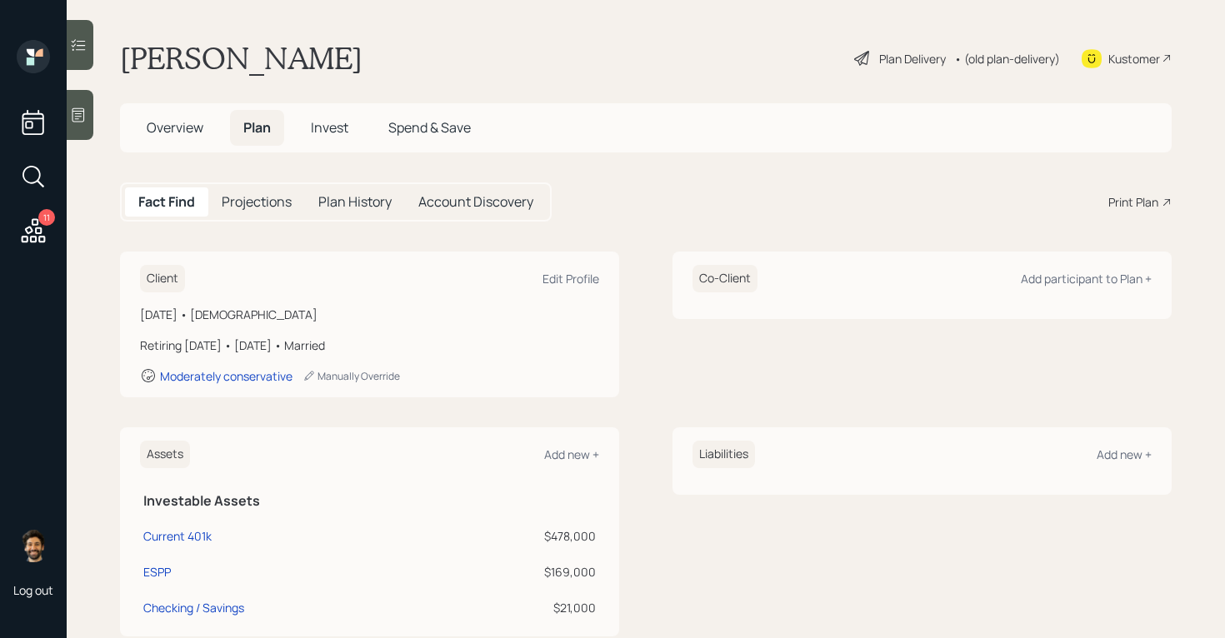
click at [985, 55] on div "• (old plan-delivery)" at bounding box center [1007, 58] width 106 height 17
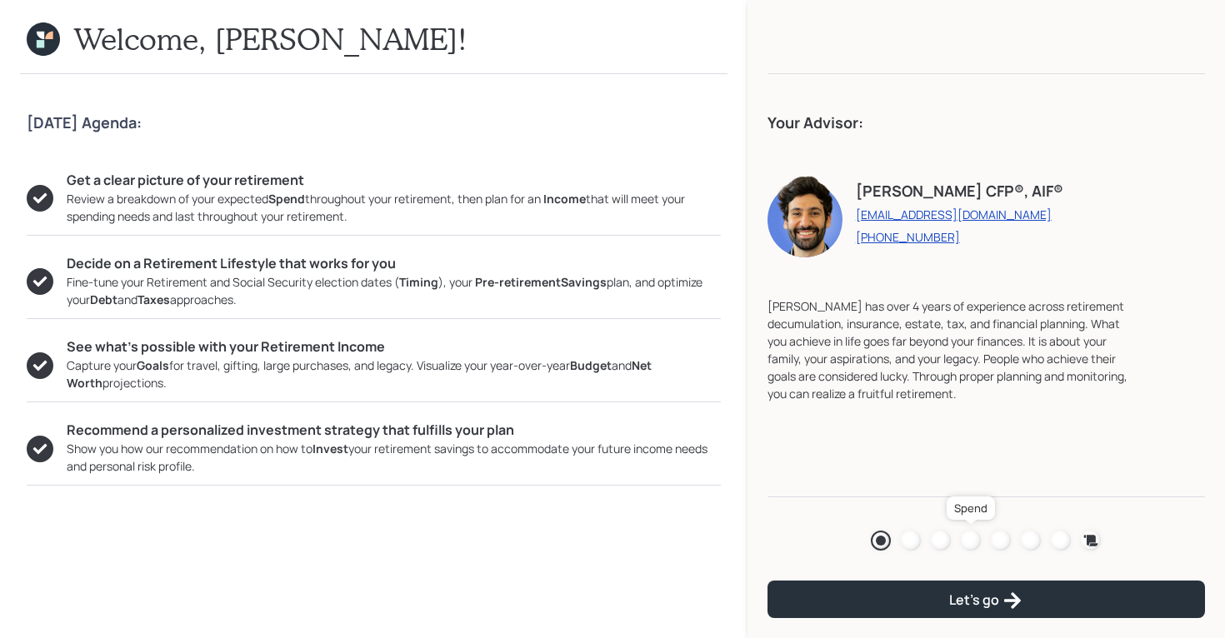
click at [969, 538] on div at bounding box center [970, 541] width 20 height 20
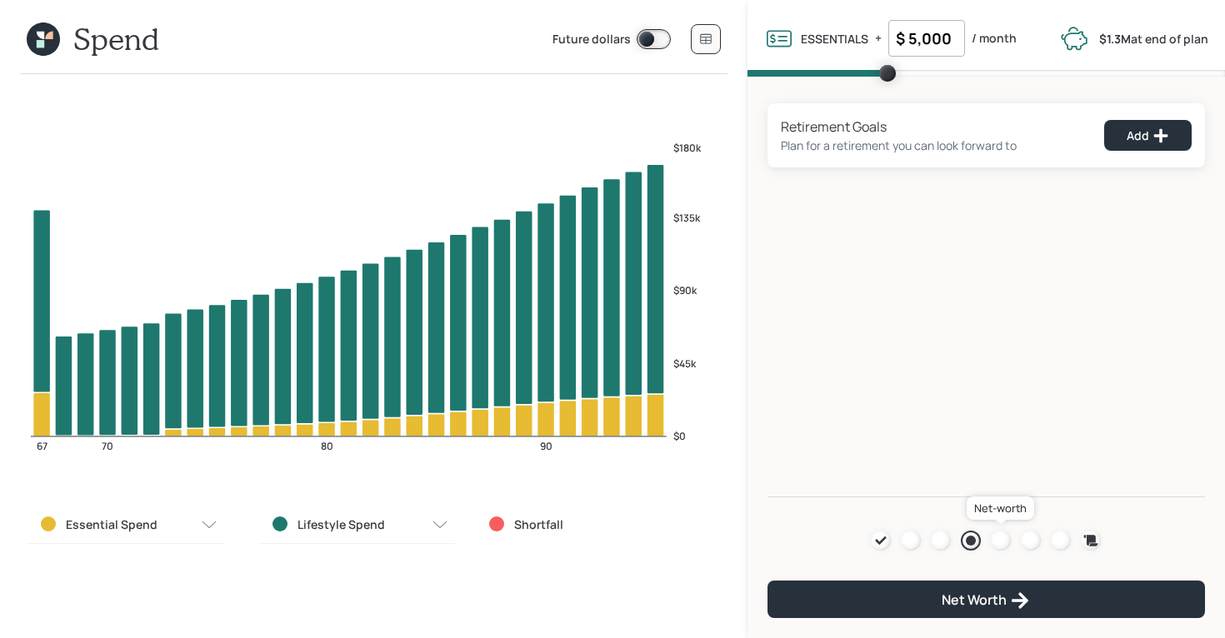
click at [1003, 536] on div at bounding box center [1000, 541] width 20 height 20
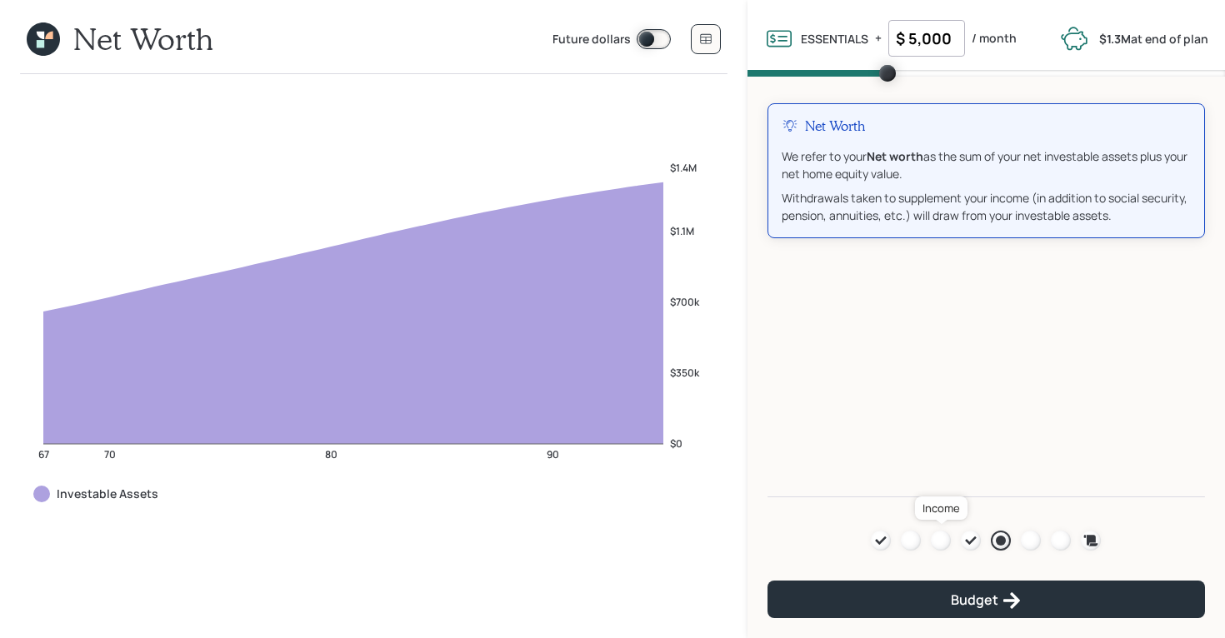
click at [944, 541] on div at bounding box center [941, 541] width 20 height 20
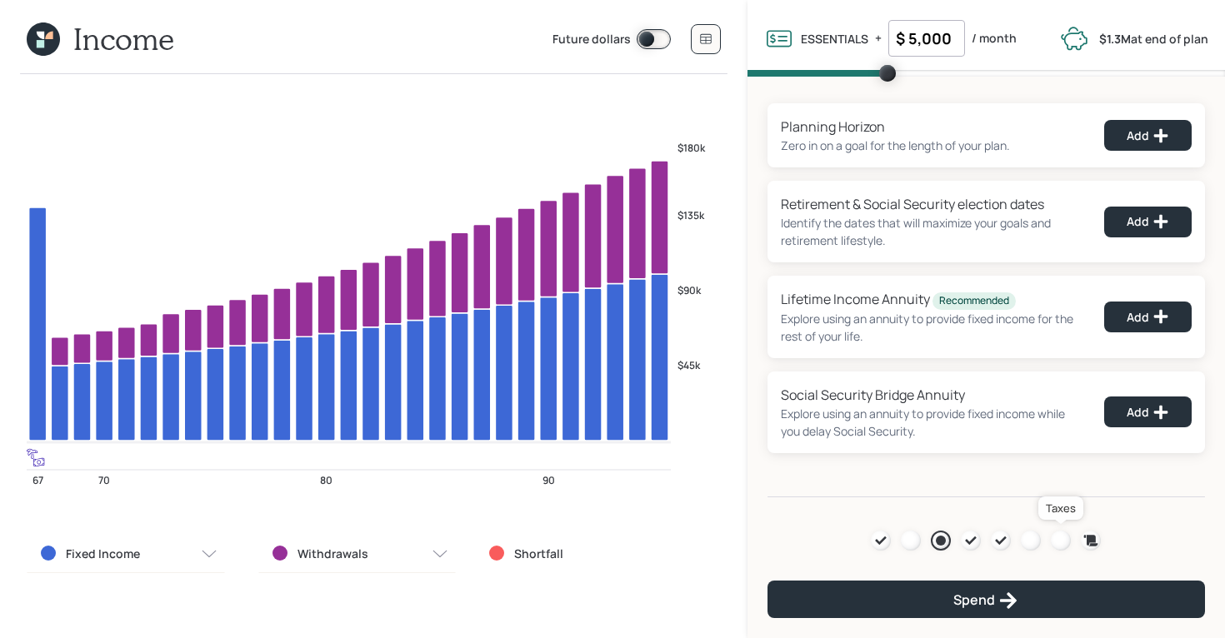
click at [1061, 540] on div at bounding box center [1060, 541] width 20 height 20
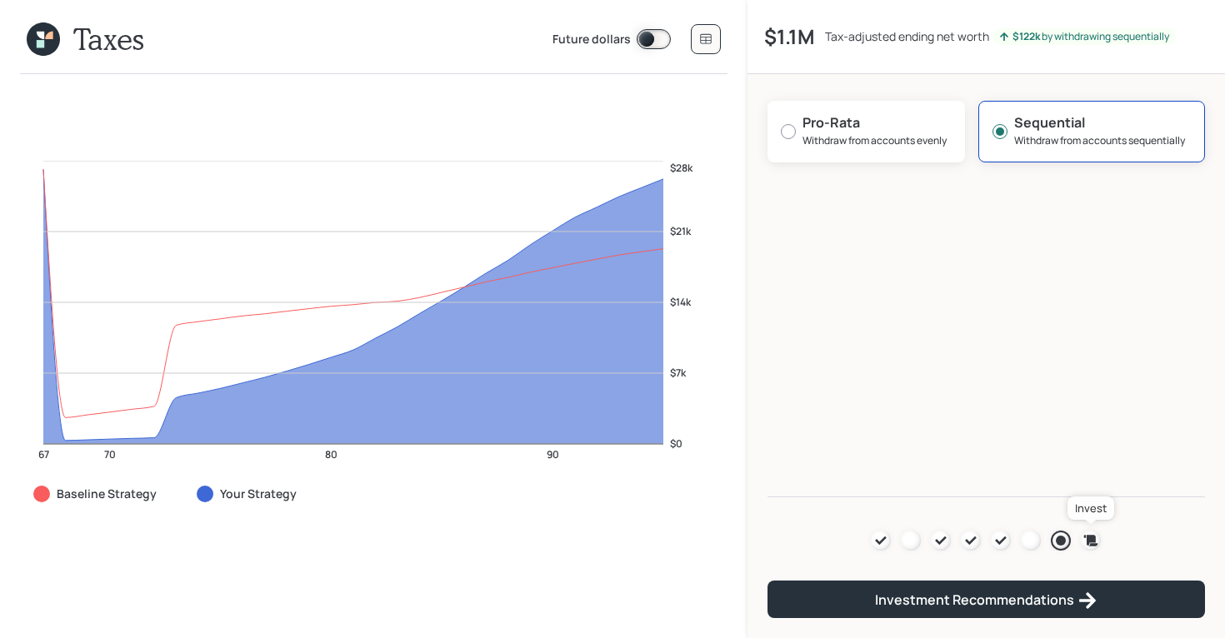
click at [1089, 541] on icon at bounding box center [1091, 540] width 14 height 11
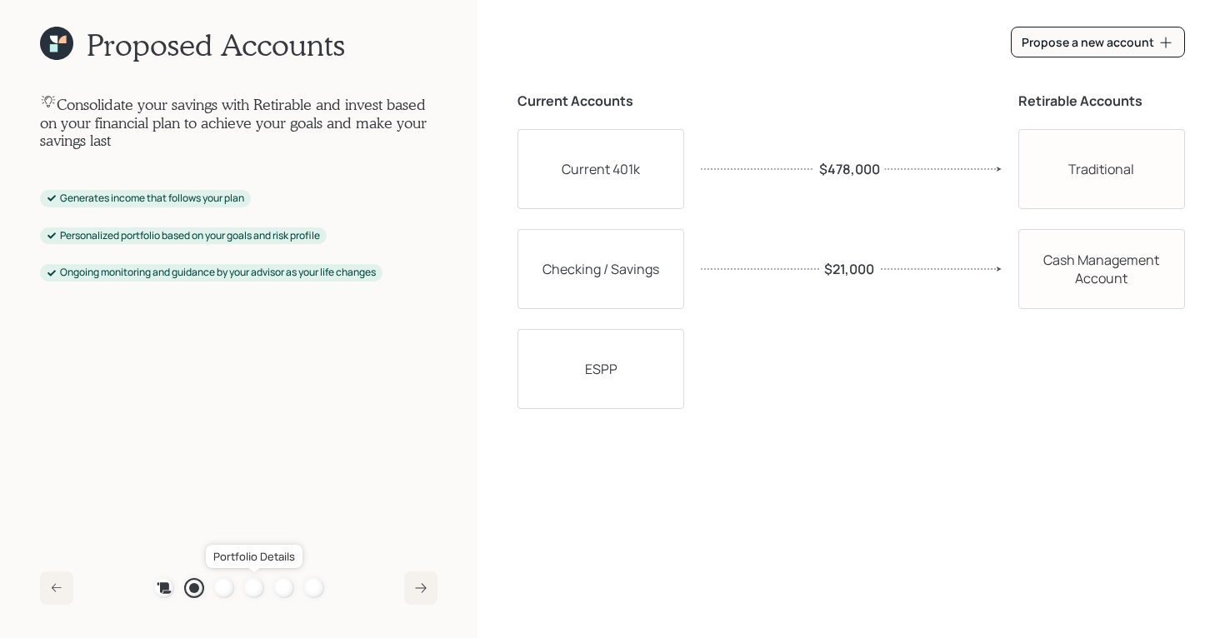
click at [256, 586] on div at bounding box center [254, 588] width 20 height 20
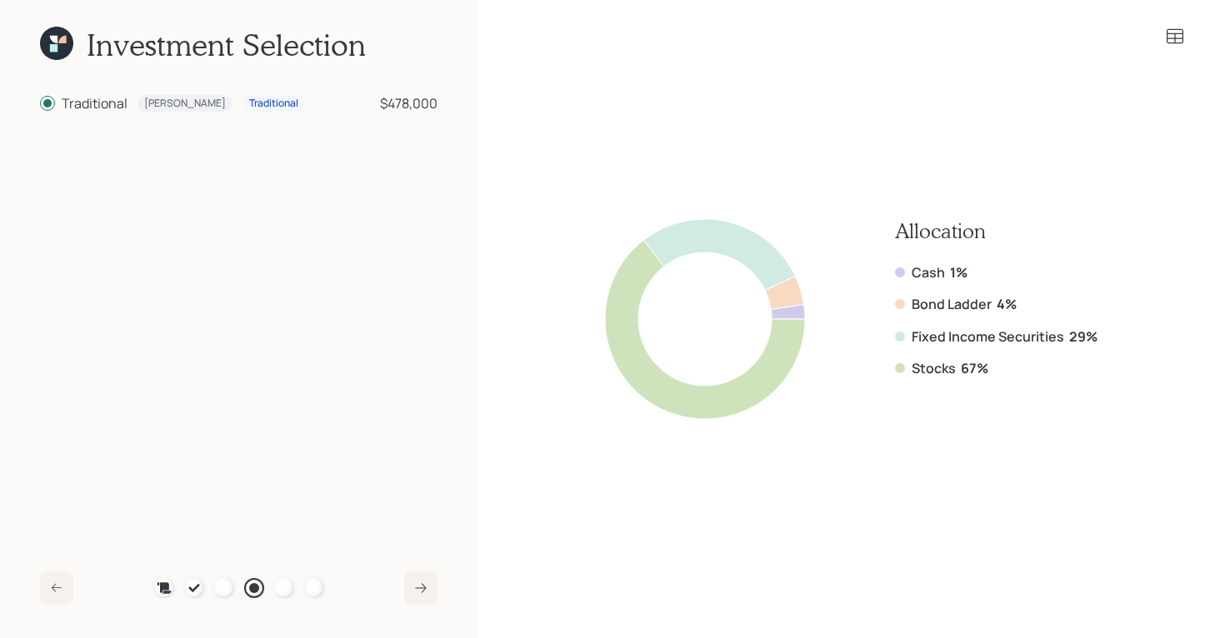
click at [1175, 31] on icon at bounding box center [1175, 37] width 20 height 20
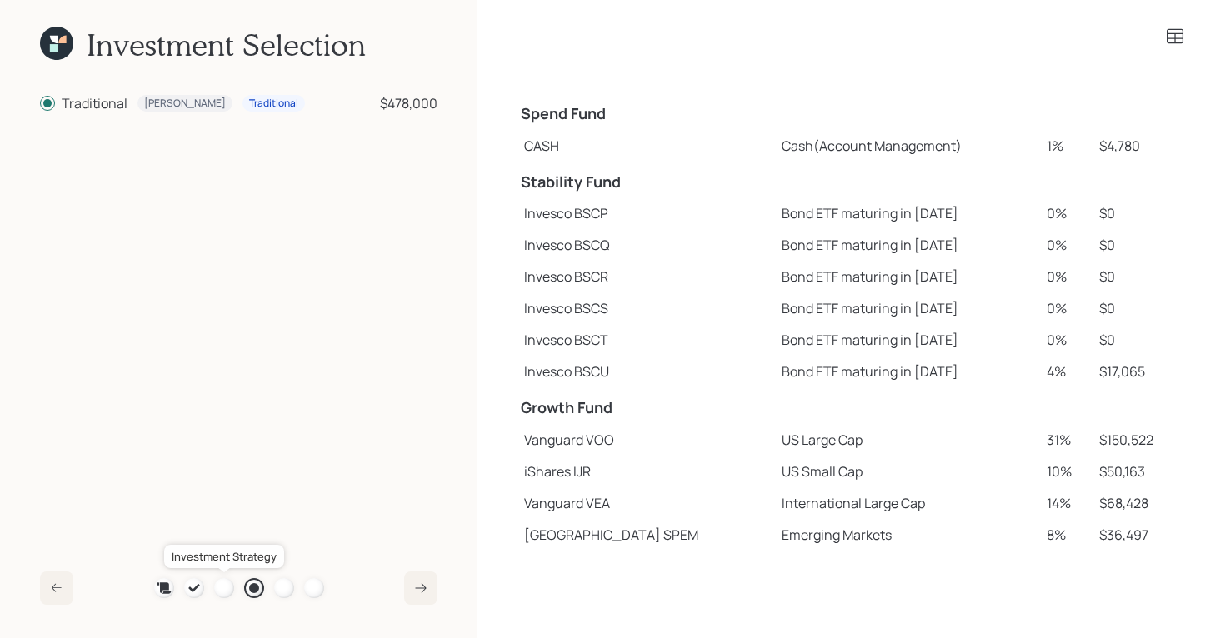
click at [224, 589] on div at bounding box center [224, 588] width 20 height 20
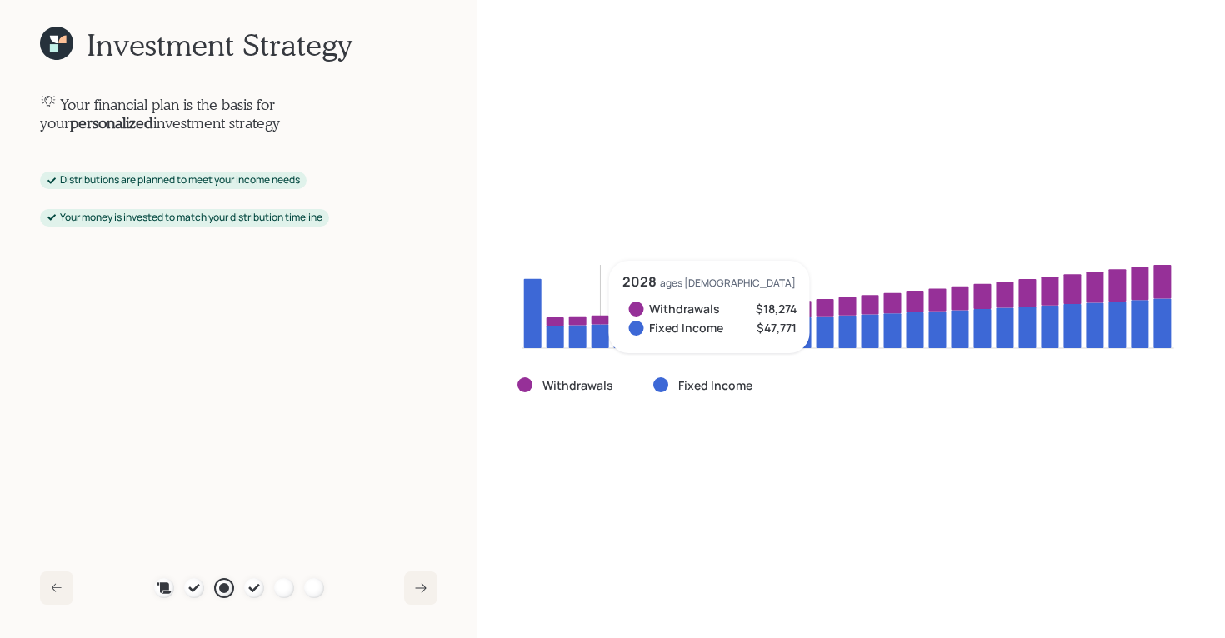
click at [595, 324] on icon at bounding box center [599, 320] width 17 height 9
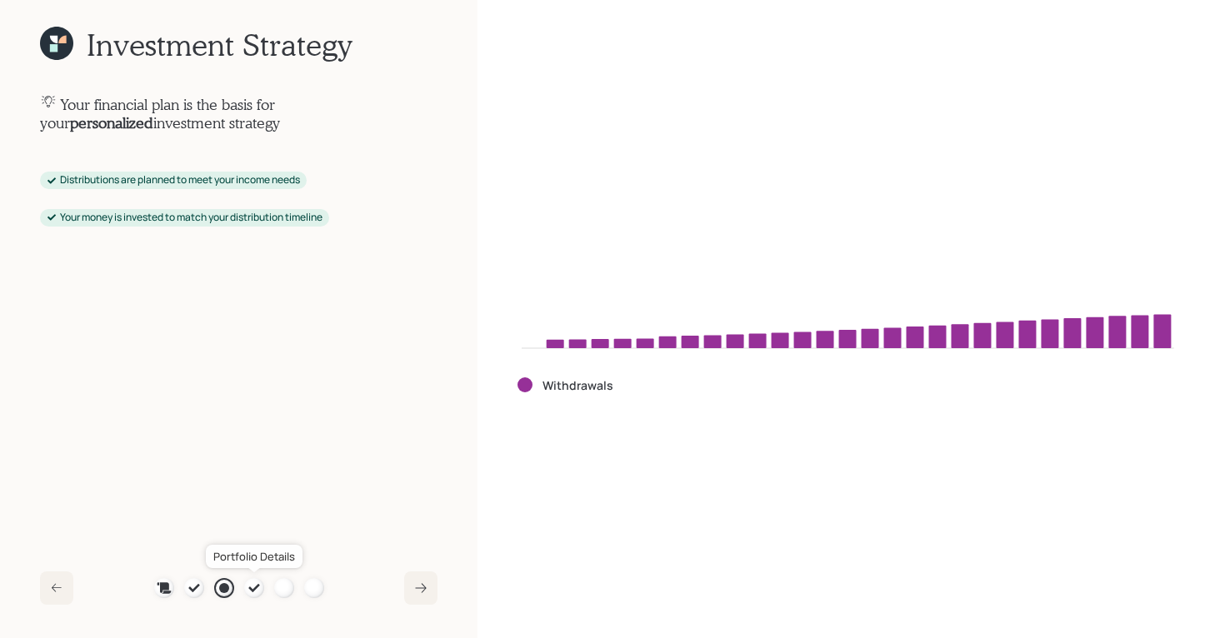
click at [245, 586] on div at bounding box center [254, 588] width 20 height 20
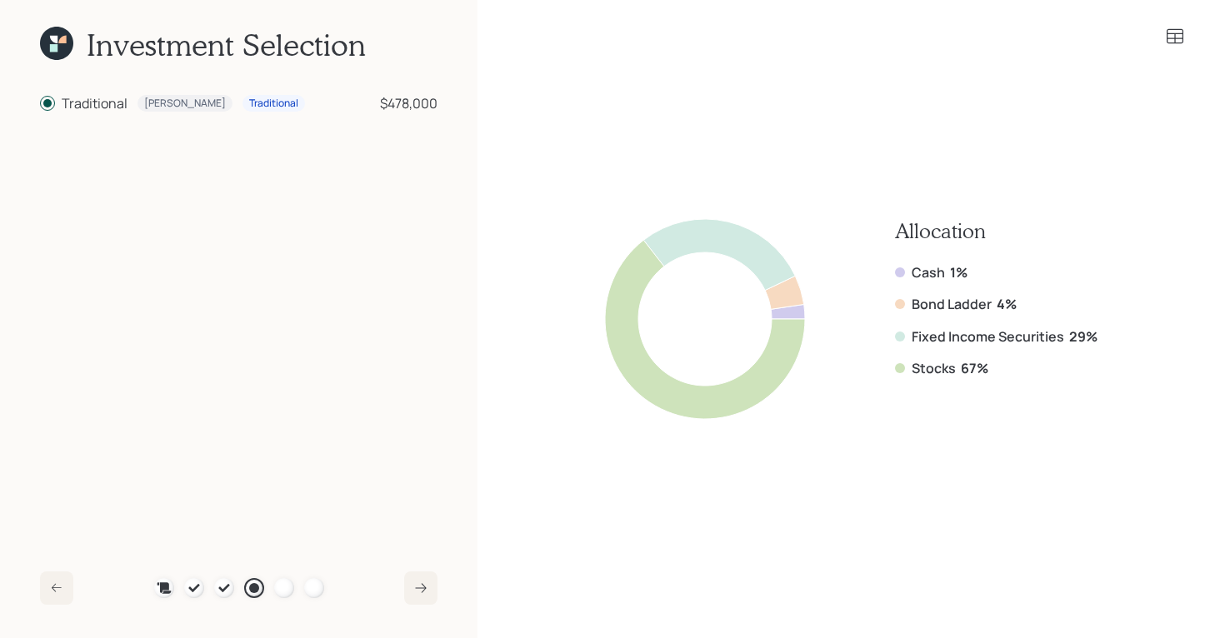
click at [428, 98] on div "$478,000" at bounding box center [408, 103] width 57 height 20
click at [40, 103] on input "Traditional [PERSON_NAME] Traditional $478,000" at bounding box center [39, 103] width 1 height 1
drag, startPoint x: 446, startPoint y: 98, endPoint x: 350, endPoint y: 98, distance: 95.8
click at [350, 98] on div "Investment Selection Traditional [PERSON_NAME] $478,000 Plan Recommended Accoun…" at bounding box center [238, 319] width 477 height 638
drag, startPoint x: 988, startPoint y: 362, endPoint x: 880, endPoint y: 357, distance: 108.4
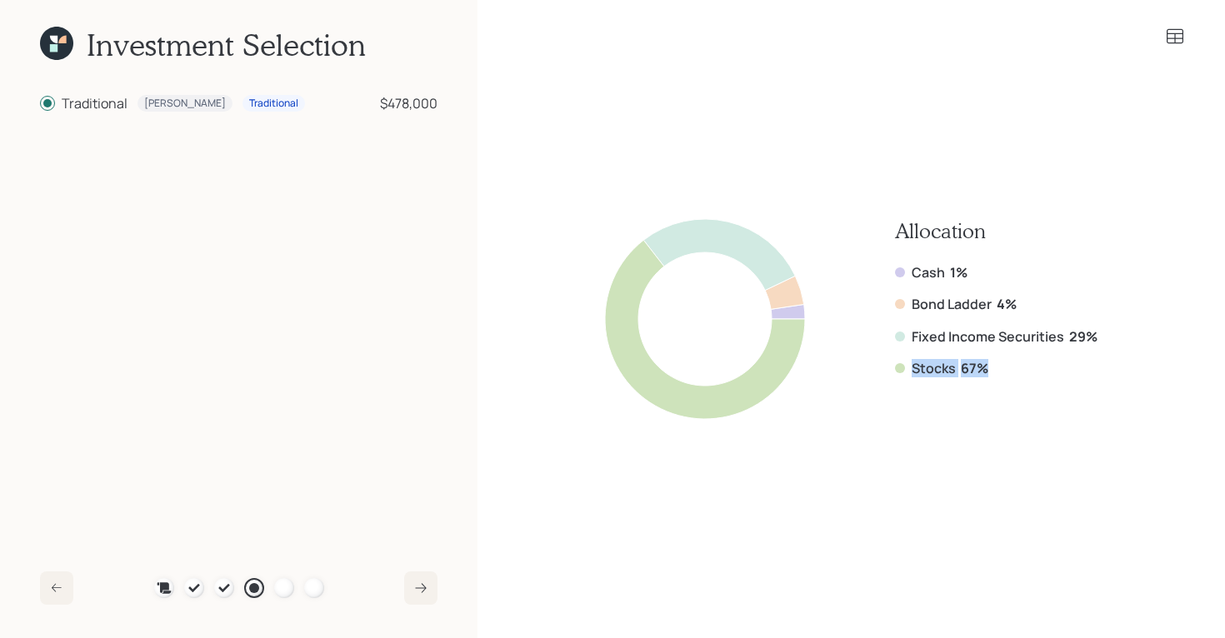
click at [880, 357] on div "Allocation Cash 1% Bond Ladder 4% Fixed Income Securities 29% Stocks 67%" at bounding box center [851, 319] width 492 height 200
drag, startPoint x: 1103, startPoint y: 337, endPoint x: 897, endPoint y: 334, distance: 205.8
click at [897, 334] on div "Allocation Cash 1% Bond Ladder 4% Fixed Income Securities 29% Stocks 67%" at bounding box center [850, 319] width 667 height 452
click at [1070, 301] on div "Bond Ladder 4%" at bounding box center [996, 304] width 202 height 18
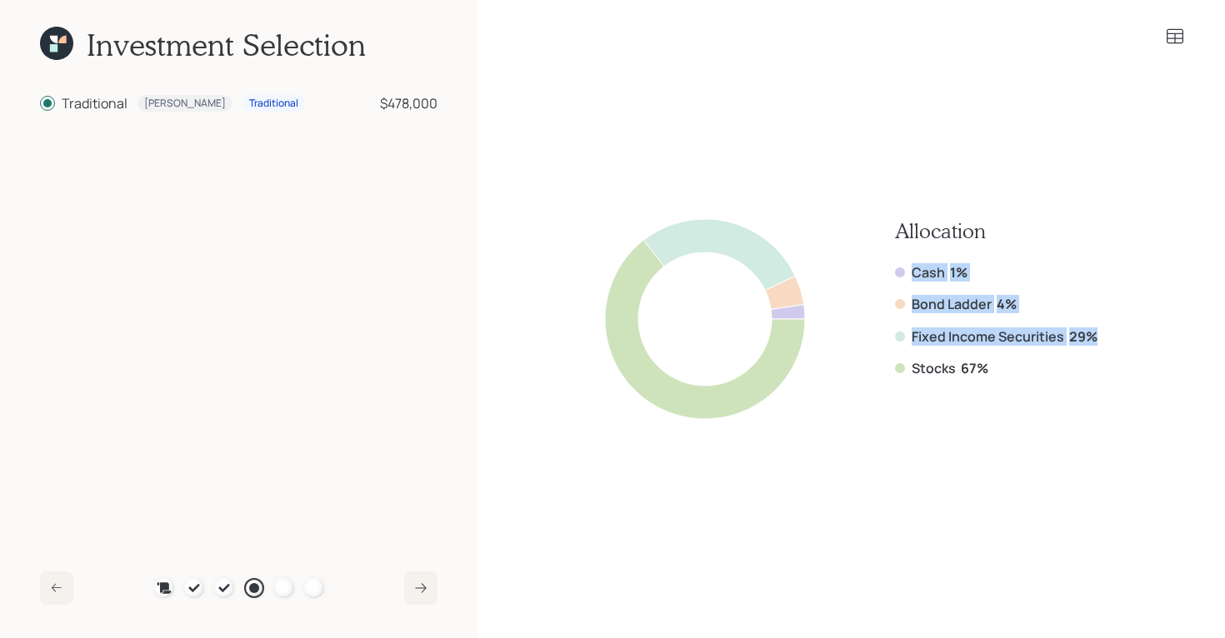
drag, startPoint x: 1097, startPoint y: 334, endPoint x: 903, endPoint y: 268, distance: 205.0
click at [903, 268] on div "Allocation Cash 1% Bond Ladder 4% Fixed Income Securities 29% Stocks 67%" at bounding box center [850, 319] width 667 height 452
click at [1053, 310] on div "Bond Ladder 4%" at bounding box center [996, 304] width 202 height 18
drag, startPoint x: 989, startPoint y: 373, endPoint x: 891, endPoint y: 252, distance: 155.9
click at [891, 252] on div "Allocation Cash 1% Bond Ladder 4% Fixed Income Securities 29% Stocks 67%" at bounding box center [851, 319] width 492 height 200
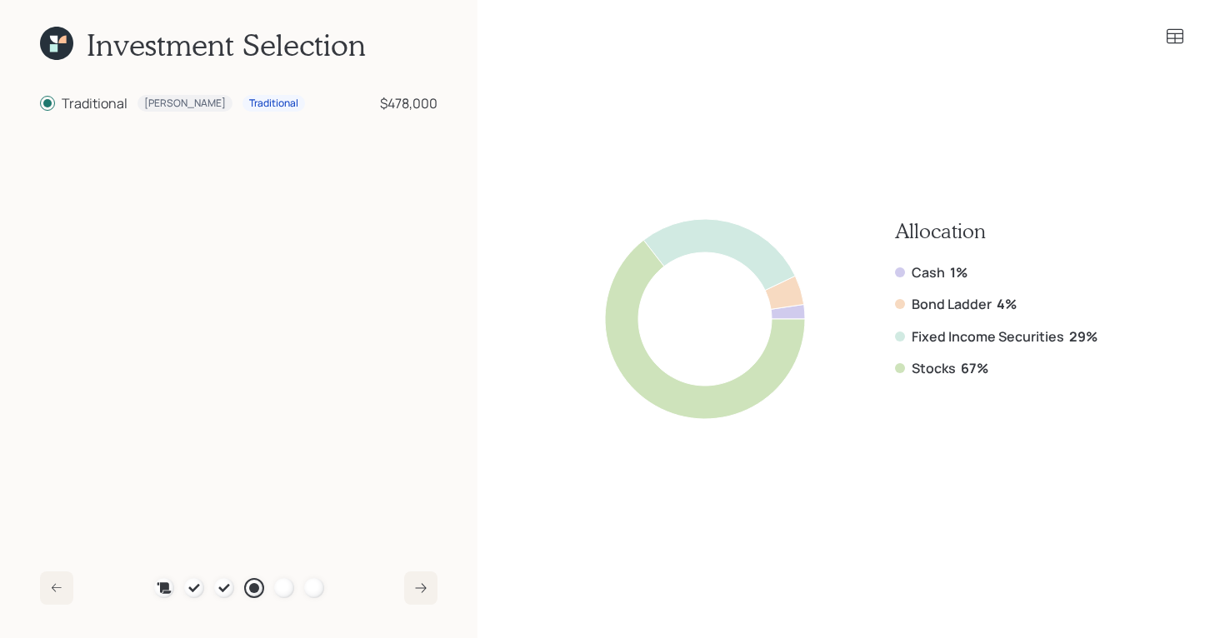
click at [1172, 40] on icon at bounding box center [1175, 37] width 20 height 20
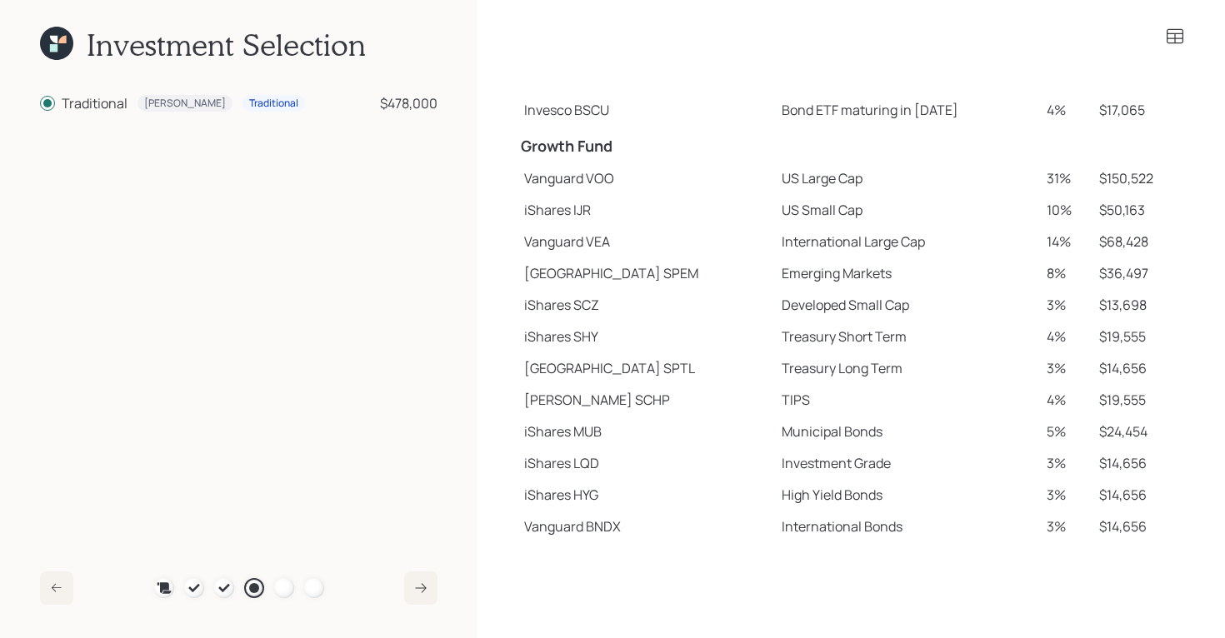
scroll to position [291, 0]
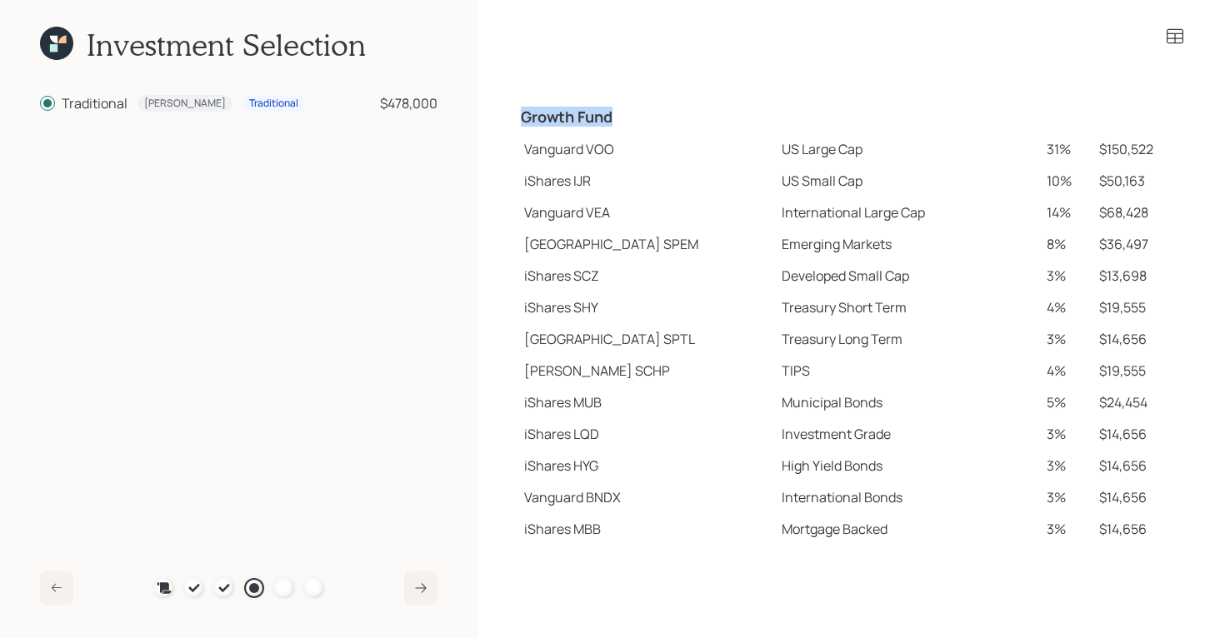
drag, startPoint x: 522, startPoint y: 119, endPoint x: 643, endPoint y: 111, distance: 121.1
click at [643, 111] on h4 "Growth Fund" at bounding box center [646, 117] width 250 height 18
click at [545, 148] on td "Vanguard VOO" at bounding box center [645, 149] width 257 height 32
click at [530, 173] on td "iShares IJR" at bounding box center [645, 181] width 257 height 32
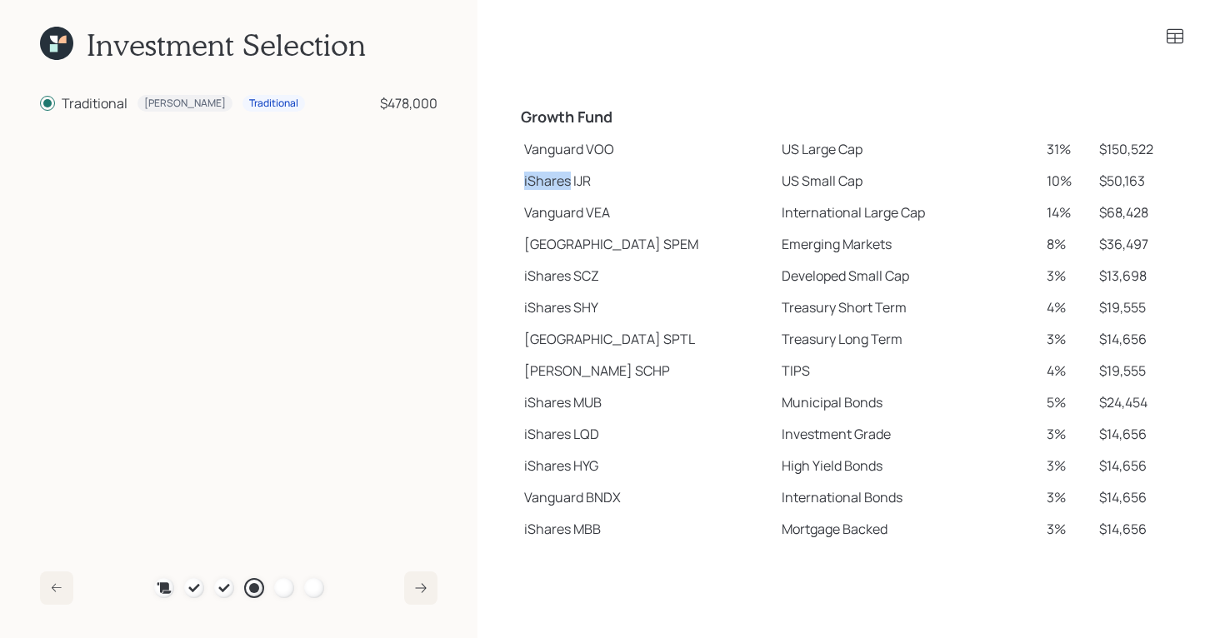
click at [530, 173] on td "iShares IJR" at bounding box center [645, 181] width 257 height 32
drag, startPoint x: 523, startPoint y: 248, endPoint x: 597, endPoint y: 260, distance: 75.1
click at [597, 260] on tbody "Spend Fund CASH Cash (Account Management) 1% $4,780 Stability Fund Invesco BSCP…" at bounding box center [850, 174] width 667 height 742
drag, startPoint x: 523, startPoint y: 367, endPoint x: 571, endPoint y: 376, distance: 49.0
click at [571, 376] on td "[PERSON_NAME] SCHP" at bounding box center [645, 371] width 257 height 32
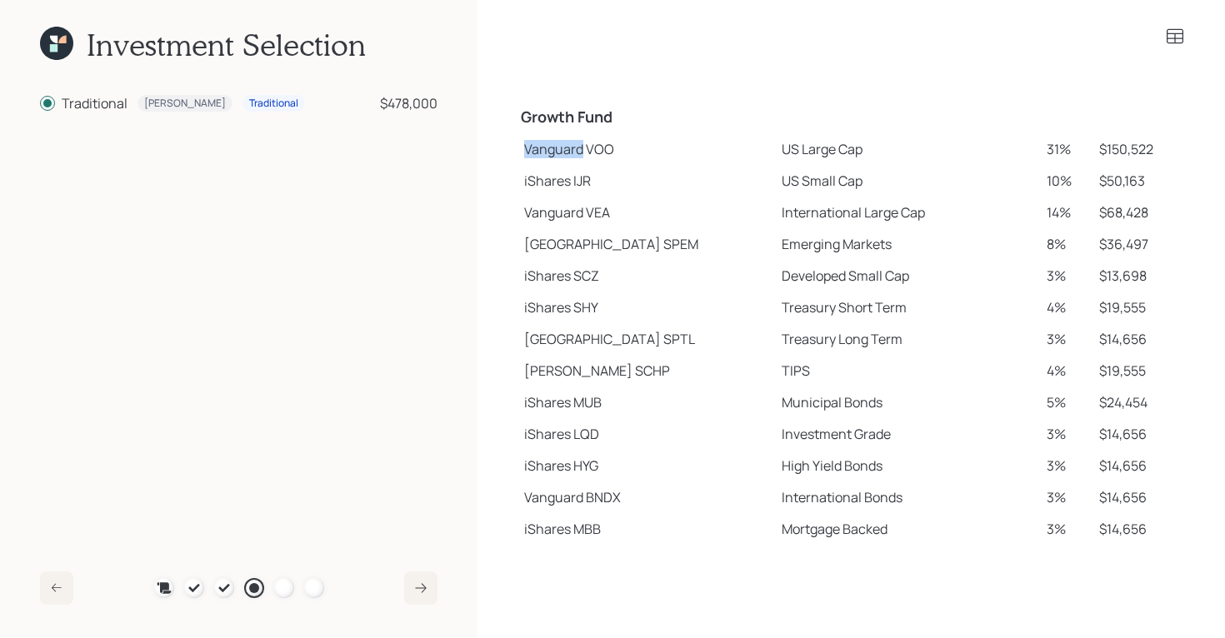
drag, startPoint x: 525, startPoint y: 147, endPoint x: 583, endPoint y: 146, distance: 58.3
click at [583, 146] on td "Vanguard VOO" at bounding box center [645, 149] width 257 height 32
drag, startPoint x: 586, startPoint y: 148, endPoint x: 623, endPoint y: 148, distance: 37.5
click at [623, 148] on td "Vanguard VOO" at bounding box center [645, 149] width 257 height 32
click at [286, 591] on div at bounding box center [284, 588] width 20 height 20
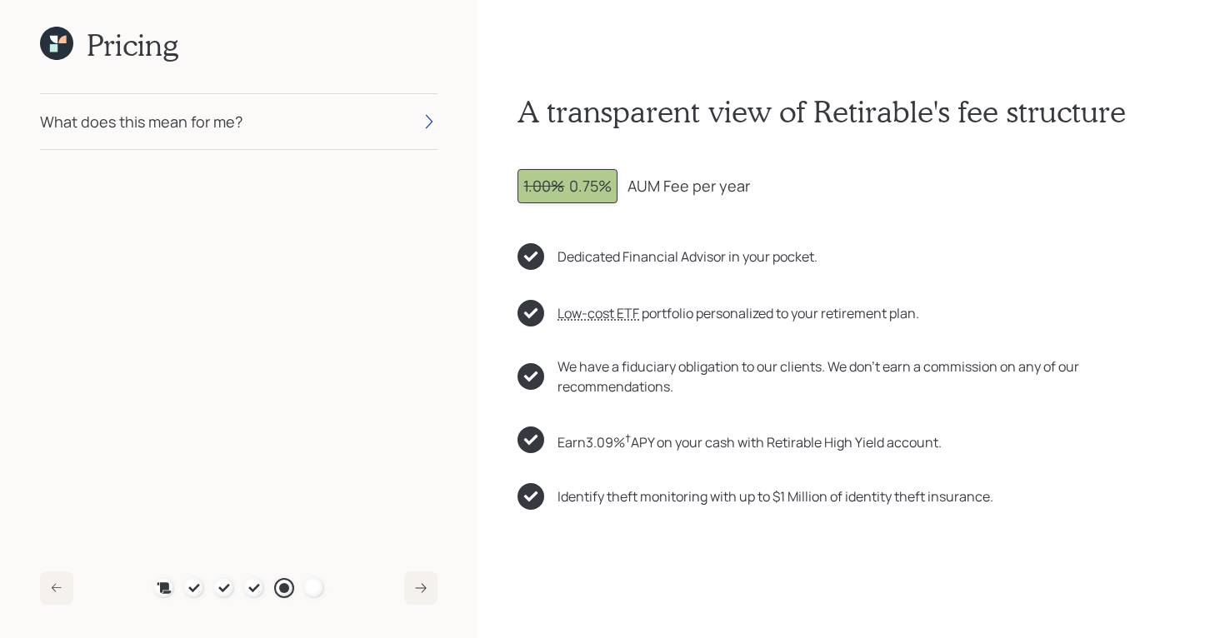
click at [62, 39] on icon at bounding box center [61, 39] width 7 height 7
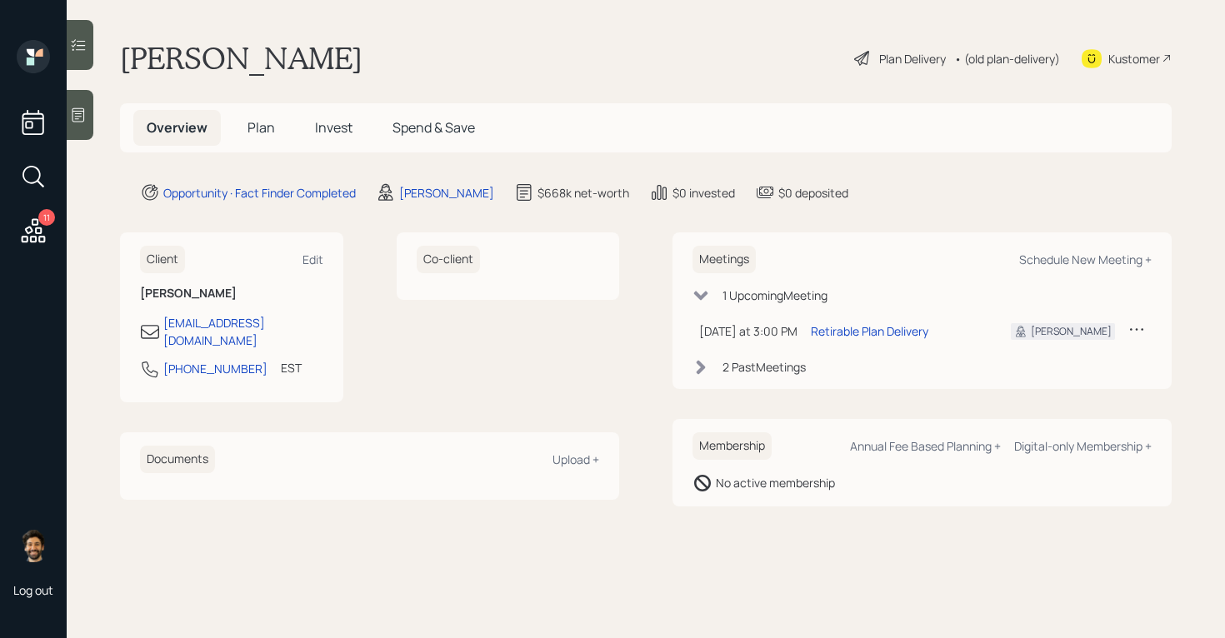
click at [267, 126] on span "Plan" at bounding box center [260, 127] width 27 height 18
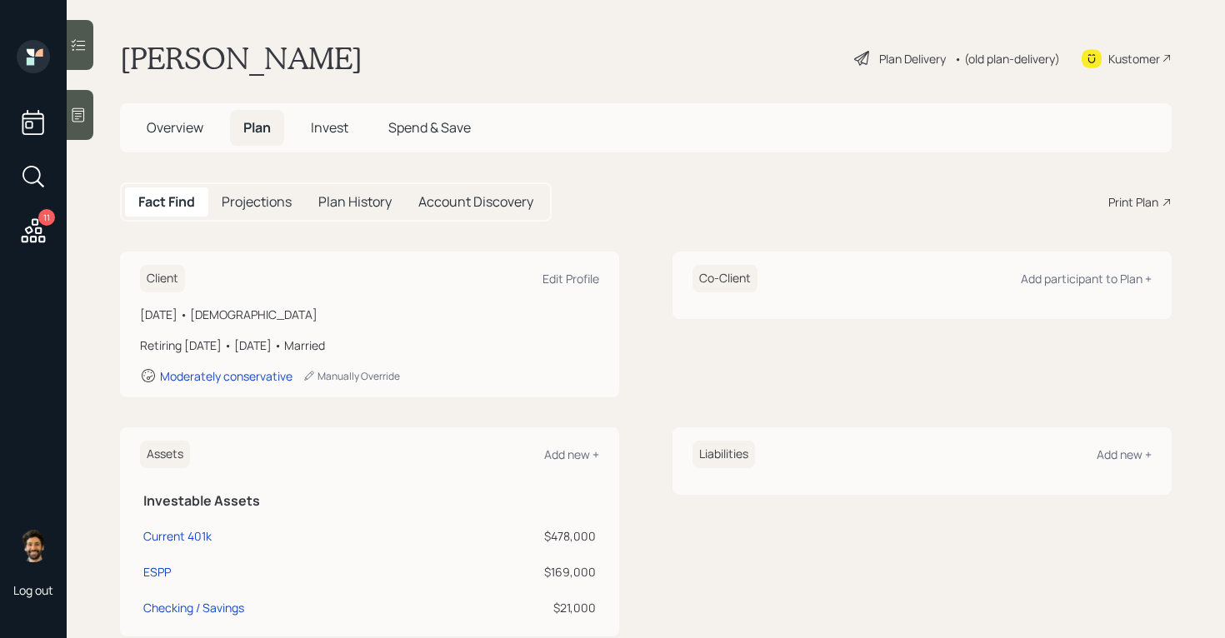
click at [1141, 202] on div "Print Plan" at bounding box center [1133, 201] width 50 height 17
click at [990, 57] on div "• (old plan-delivery)" at bounding box center [1007, 58] width 106 height 17
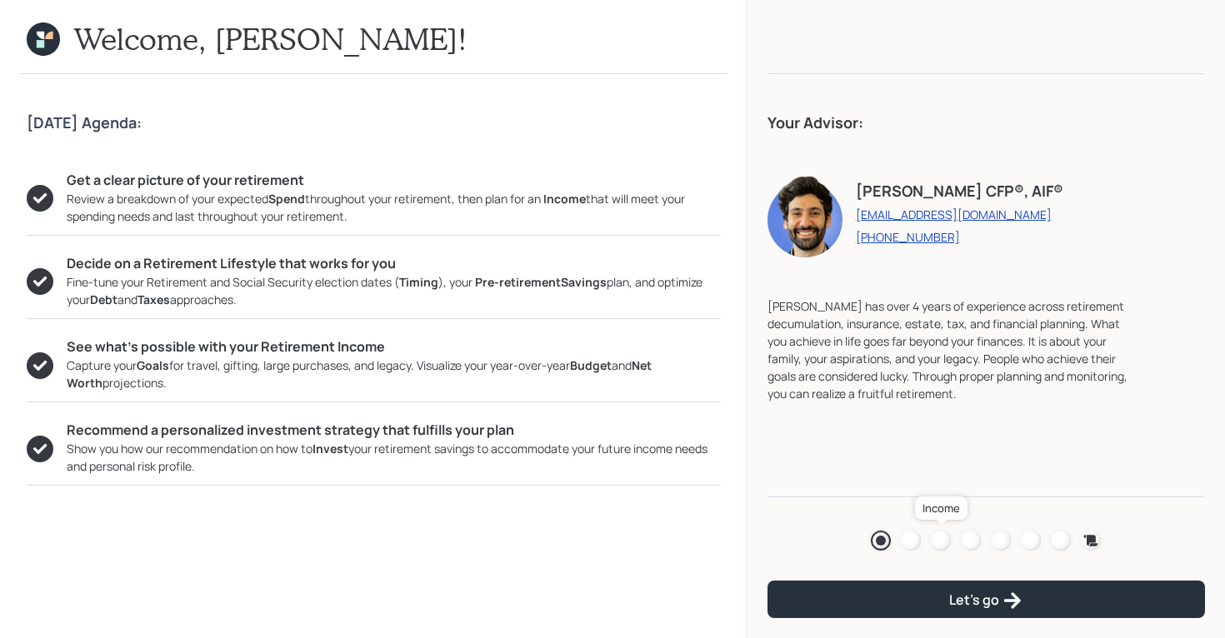
click at [942, 541] on div at bounding box center [941, 541] width 20 height 20
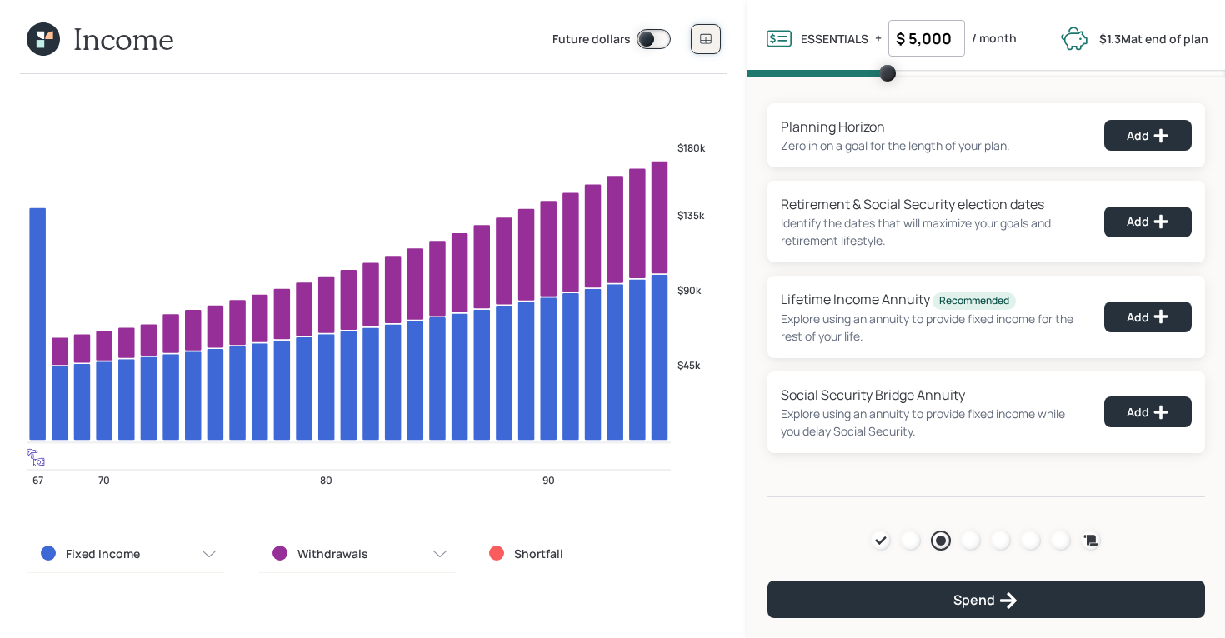
click at [698, 43] on button at bounding box center [706, 39] width 30 height 30
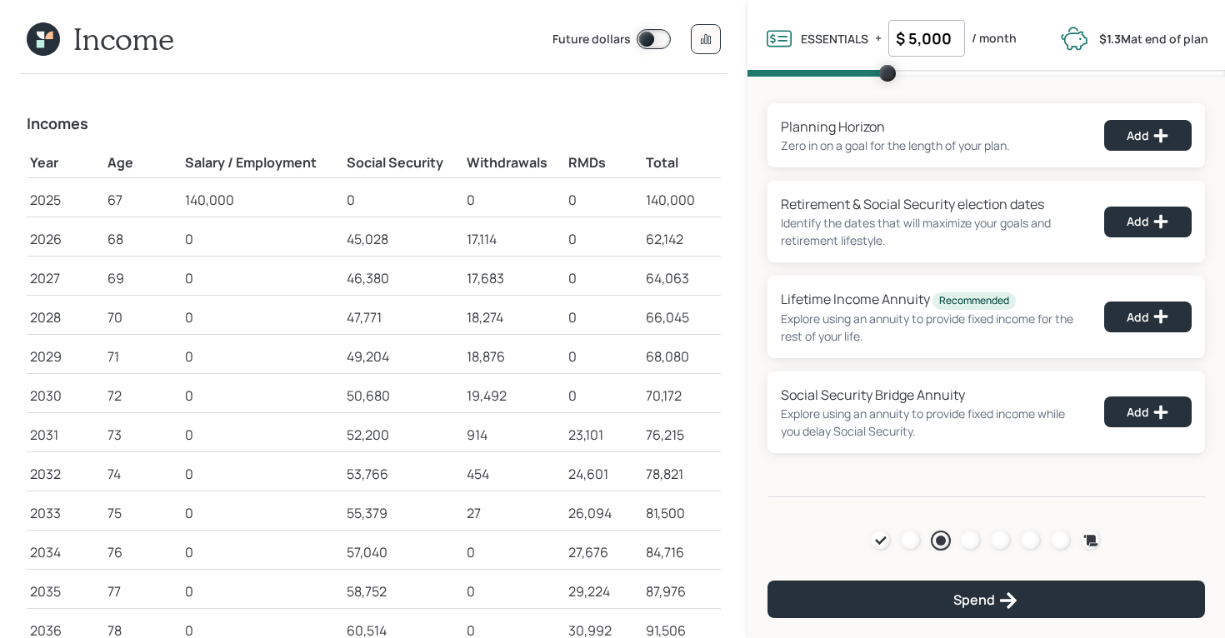
scroll to position [21, 0]
click at [1064, 535] on div at bounding box center [1060, 541] width 20 height 20
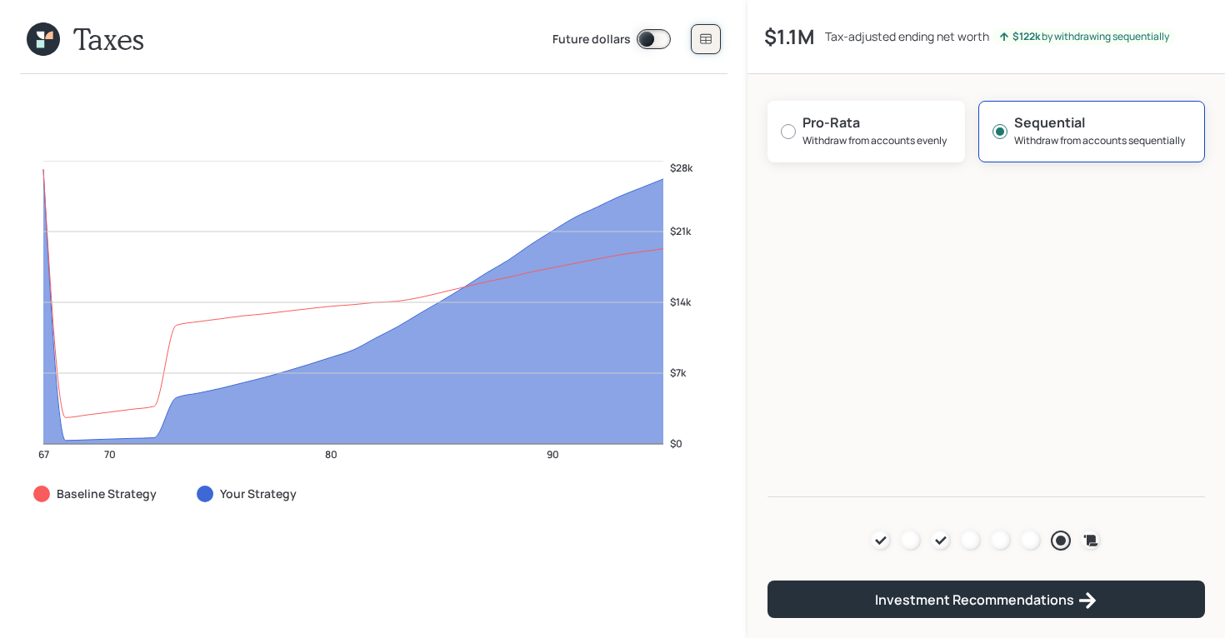
click at [705, 34] on icon at bounding box center [705, 39] width 11 height 10
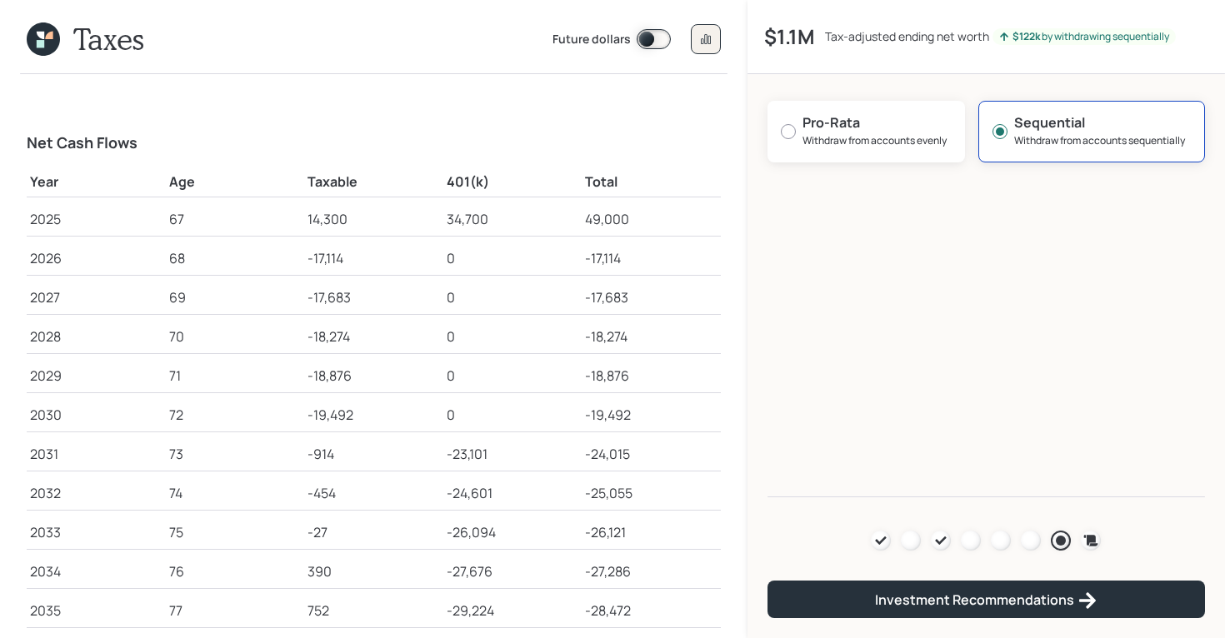
click at [39, 45] on icon at bounding box center [40, 43] width 7 height 7
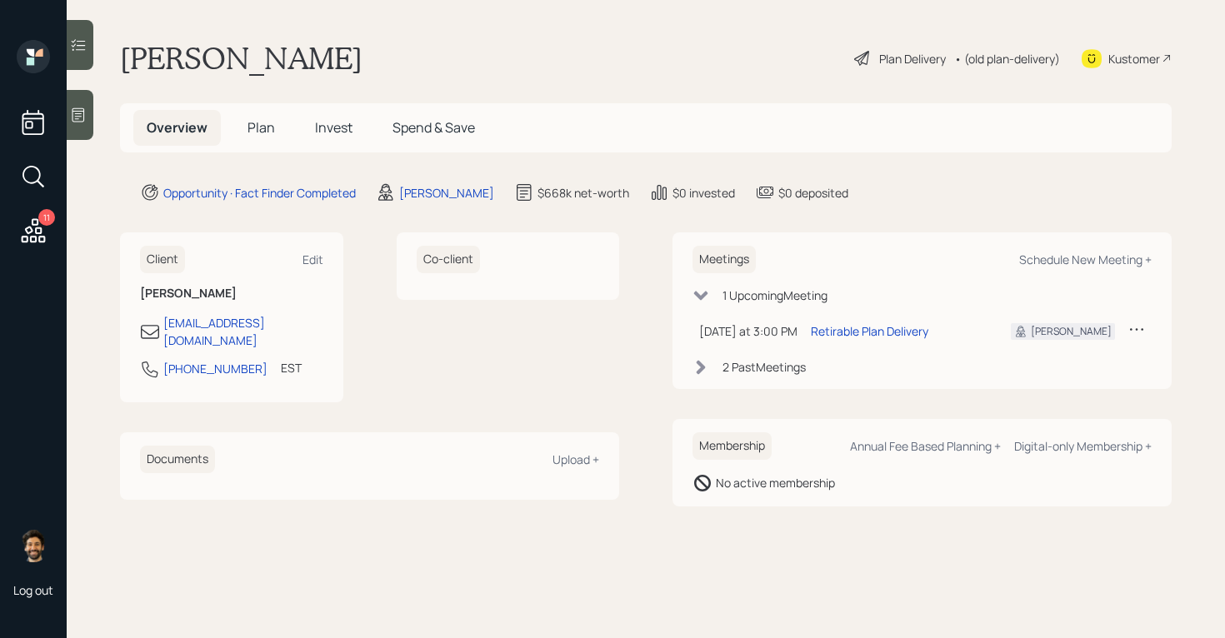
click at [270, 130] on span "Plan" at bounding box center [260, 127] width 27 height 18
